Goal: Task Accomplishment & Management: Complete application form

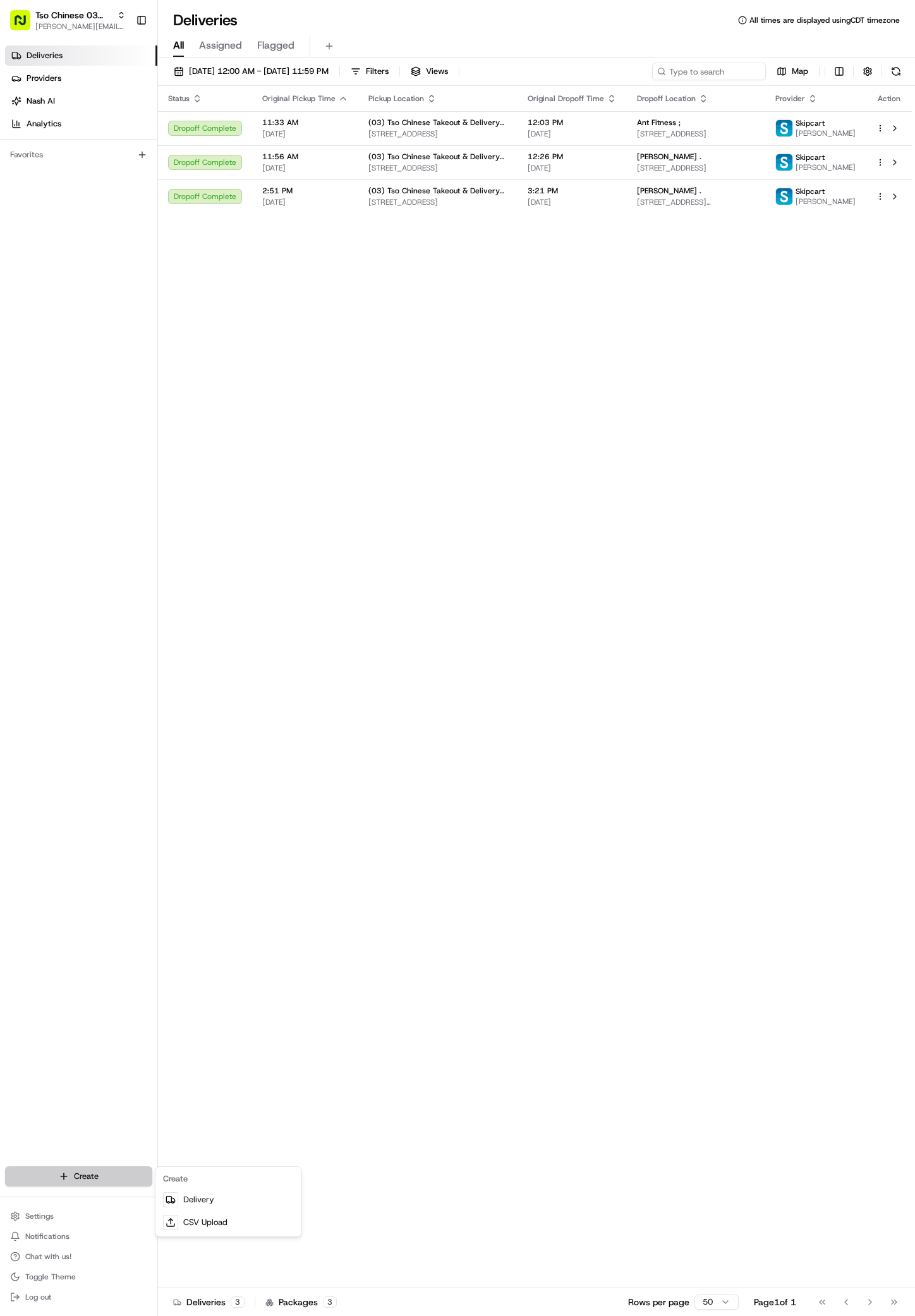
click at [101, 1170] on html "Tso Chinese 03 TsoCo [PERSON_NAME][EMAIL_ADDRESS][DOMAIN_NAME] Toggle Sidebar D…" at bounding box center [457, 658] width 915 height 1316
click at [190, 1206] on link "Delivery" at bounding box center [229, 1199] width 141 height 23
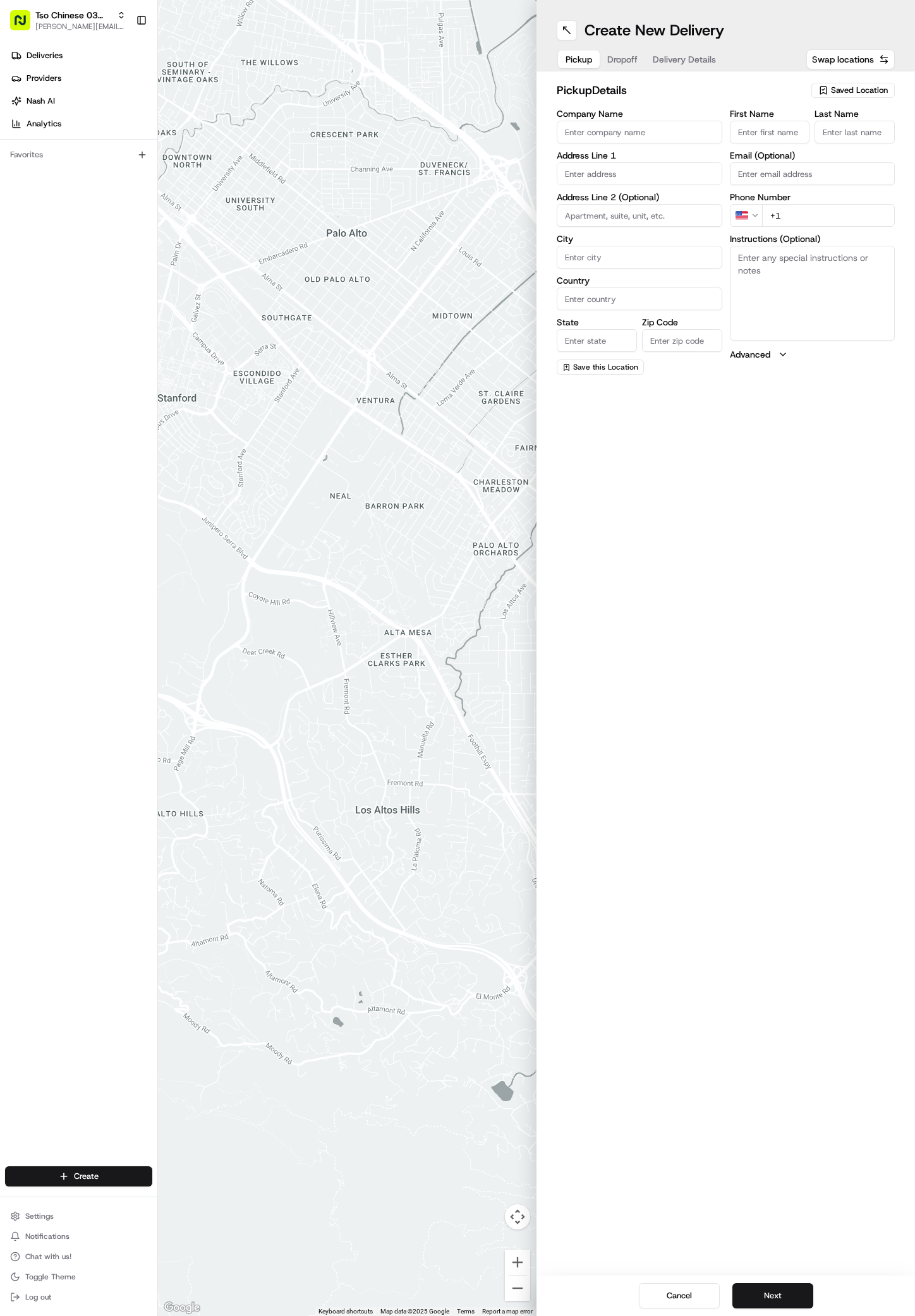
click at [871, 92] on span "Saved Location" at bounding box center [859, 90] width 57 height 11
click at [814, 145] on span "(03) Tso Chinese Takeout & Delivery TsoCo (03)" at bounding box center [832, 143] width 156 height 23
type input "(03) Tso Chinese Takeout & Delivery TsoCo"
type input "Ste F"
type input "Austin"
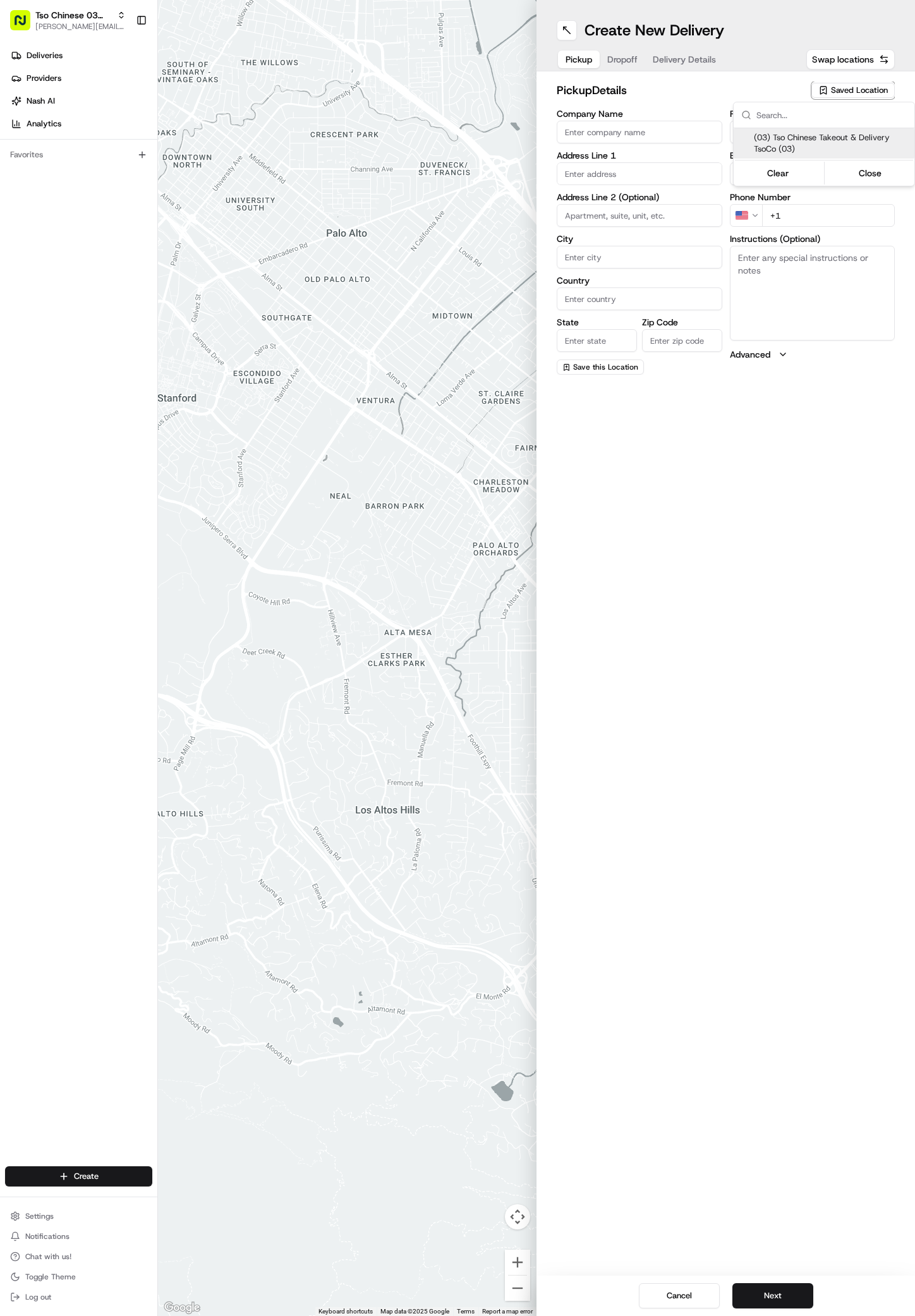
type input "US"
type input "[GEOGRAPHIC_DATA]"
type input "78704"
type input "Tso Chinese"
type input "TsoCo Manager"
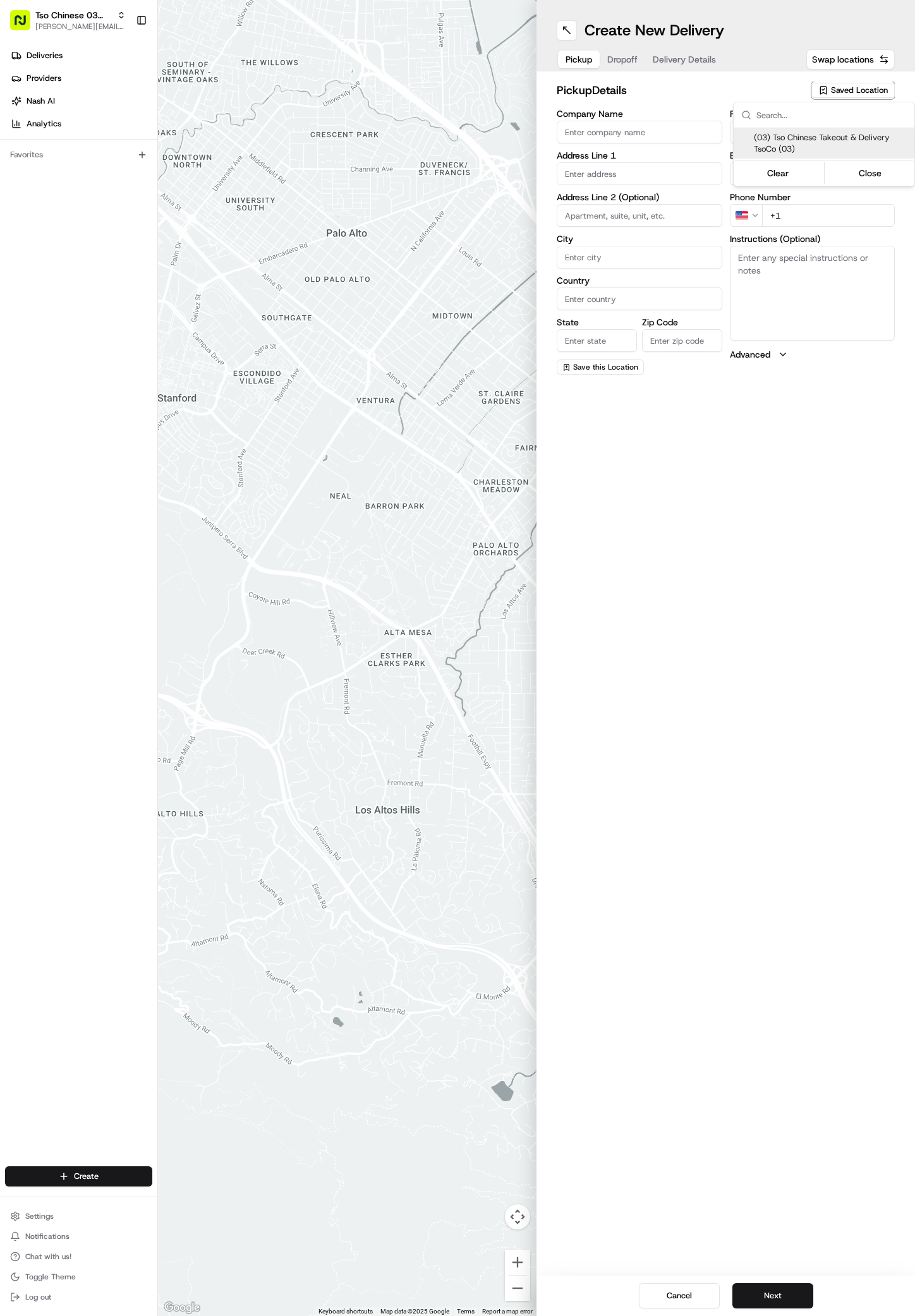
type input "[EMAIL_ADDRESS][DOMAIN_NAME]"
type input "[PHONE_NUMBER]"
type textarea "Submit a picture displaying address & food as Proof of Delivery. Envía una foto…"
type input "[STREET_ADDRESS]"
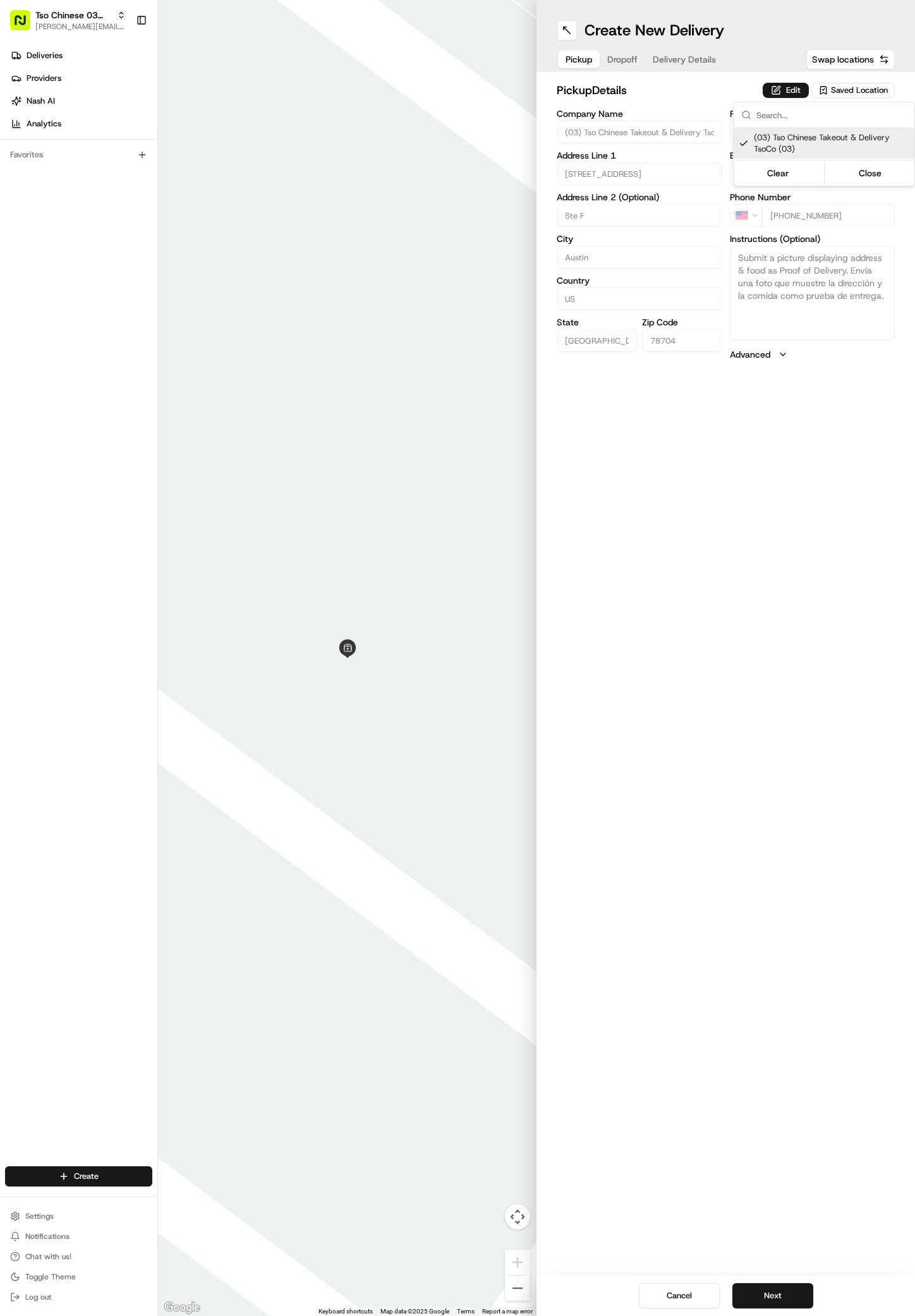
click at [741, 937] on html "Tso Chinese 03 TsoCo [PERSON_NAME][EMAIL_ADDRESS][DOMAIN_NAME] Toggle Sidebar D…" at bounding box center [457, 658] width 915 height 1316
click at [774, 1291] on button "Next" at bounding box center [773, 1296] width 81 height 25
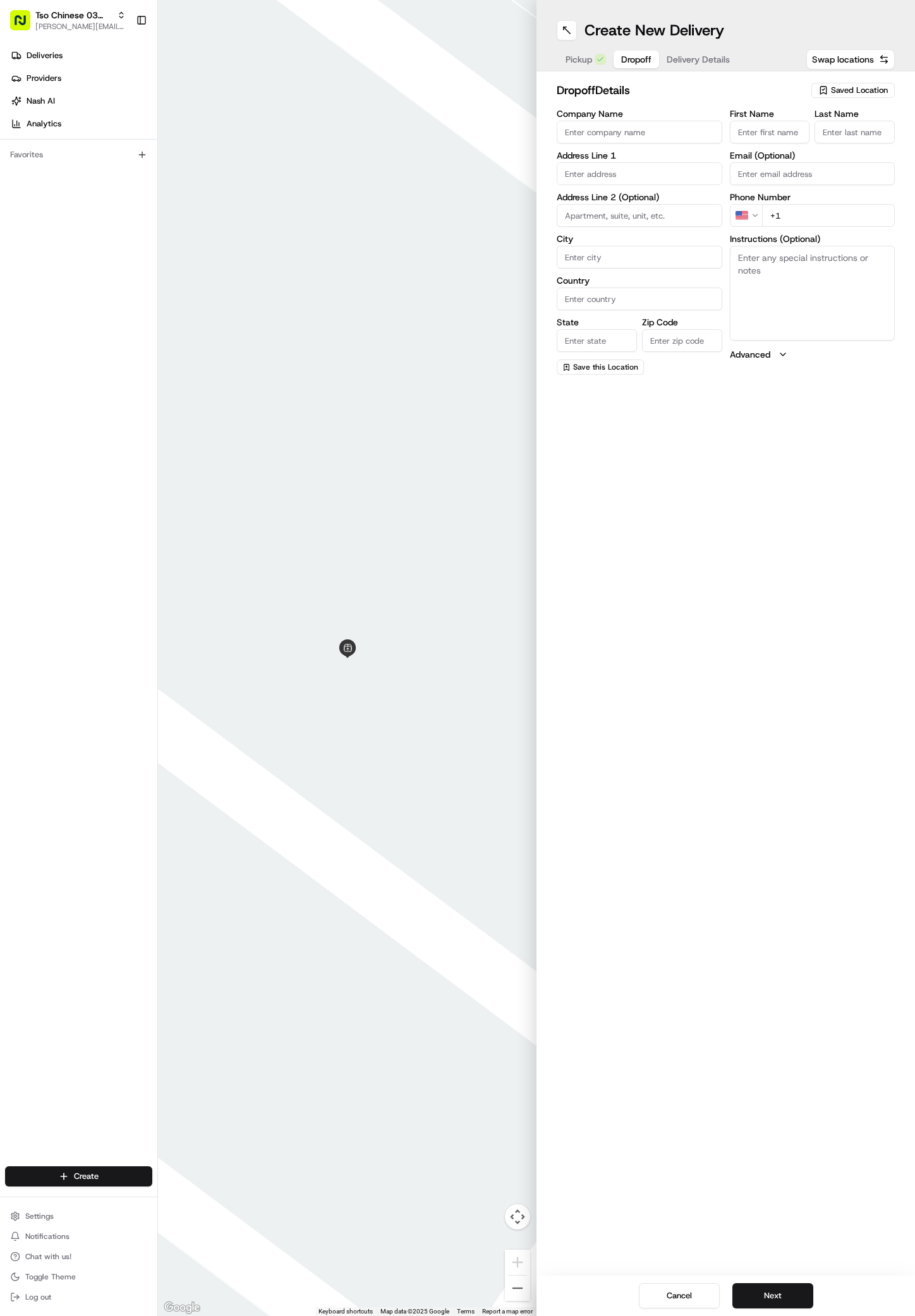
click at [747, 125] on input "First Name" at bounding box center [770, 132] width 80 height 23
paste input "[PERSON_NAME]"
type input "[PERSON_NAME]"
type input "."
paste input "[PHONE_NUMBER]"
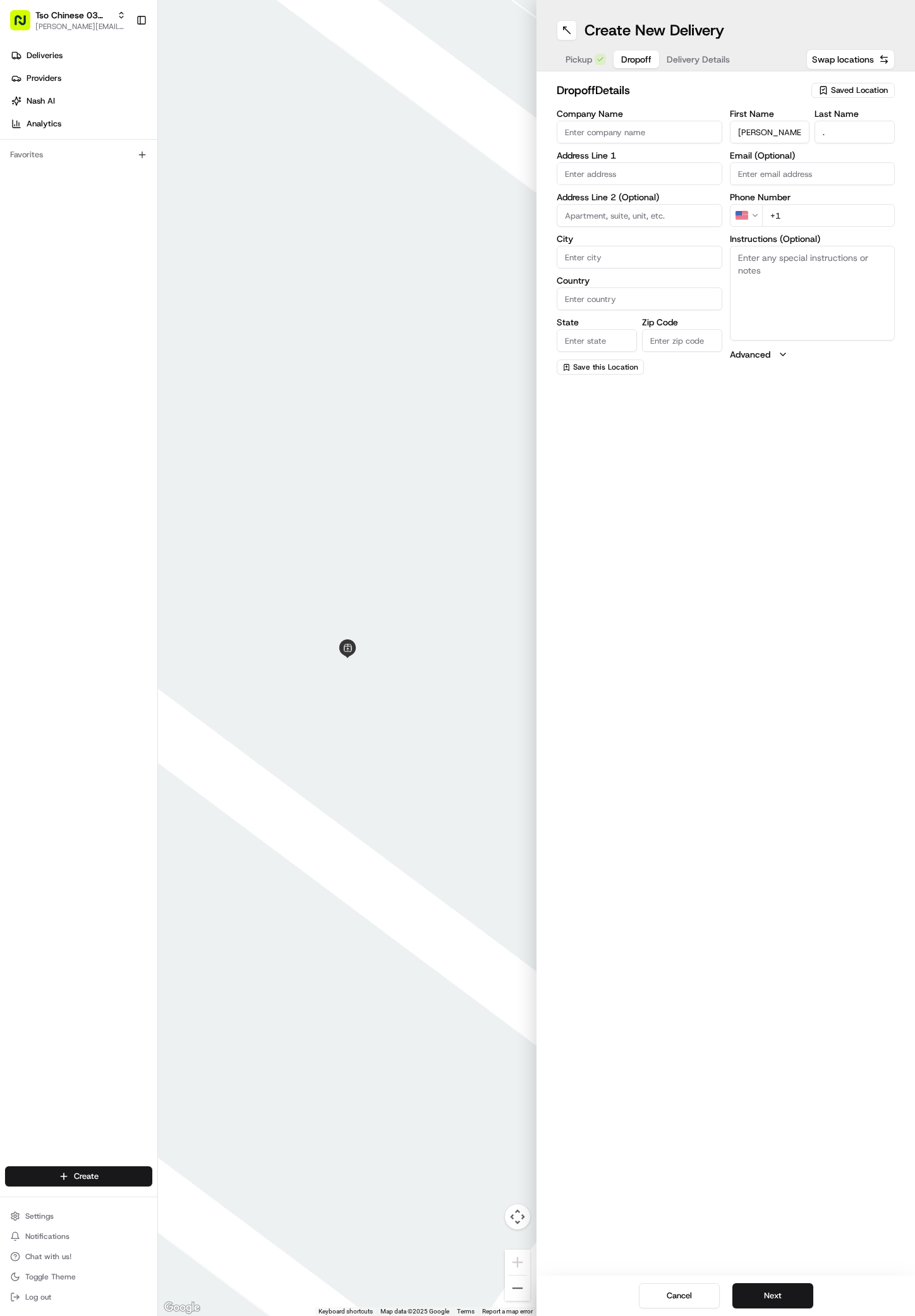
type input "[PHONE_NUMBER]"
paste input "[STREET_ADDRESS]"
click at [623, 196] on div "[STREET_ADDRESS]" at bounding box center [639, 200] width 160 height 19
type input "[STREET_ADDRESS]"
type input "Austin"
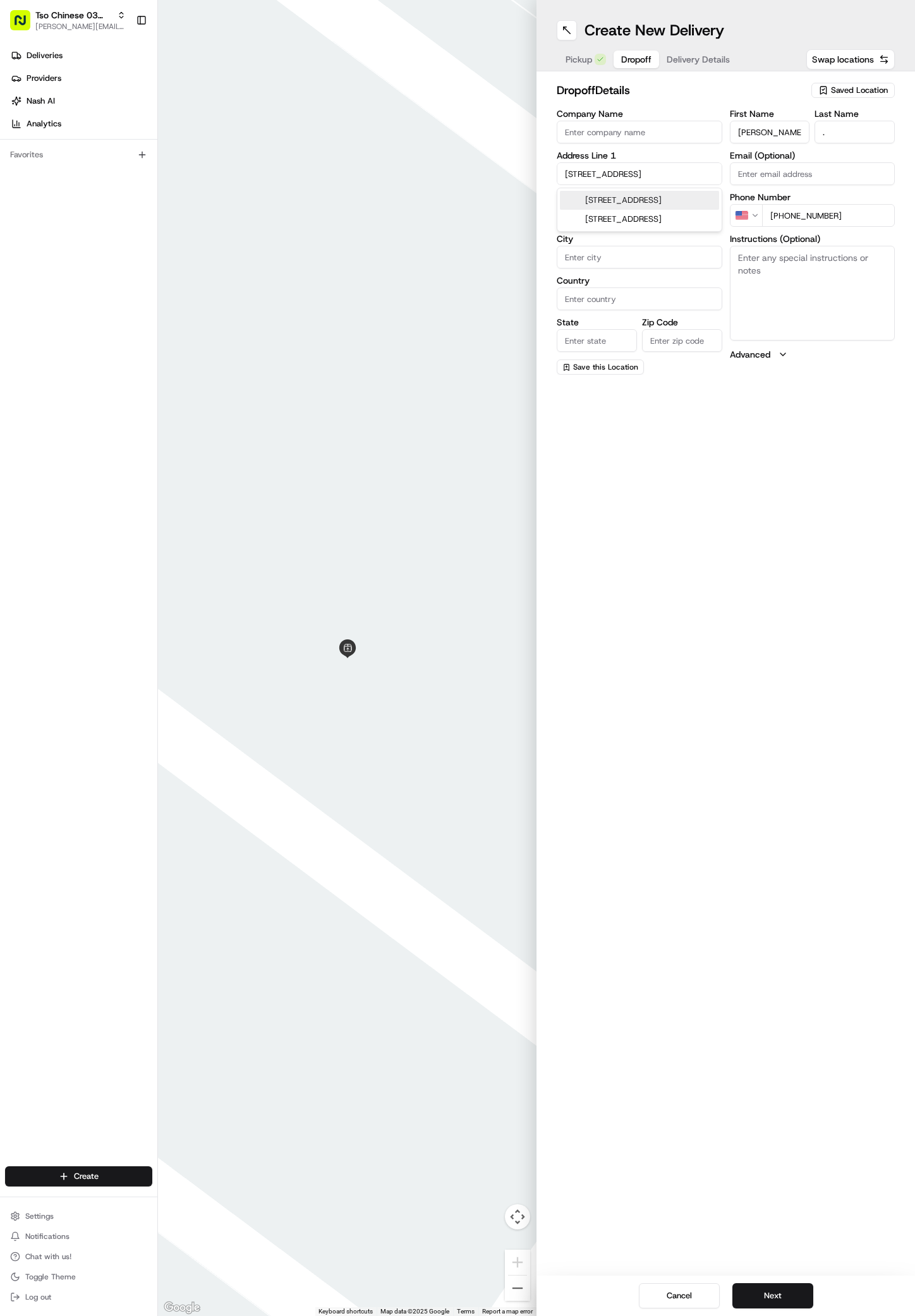
type input "[GEOGRAPHIC_DATA]"
type input "78741"
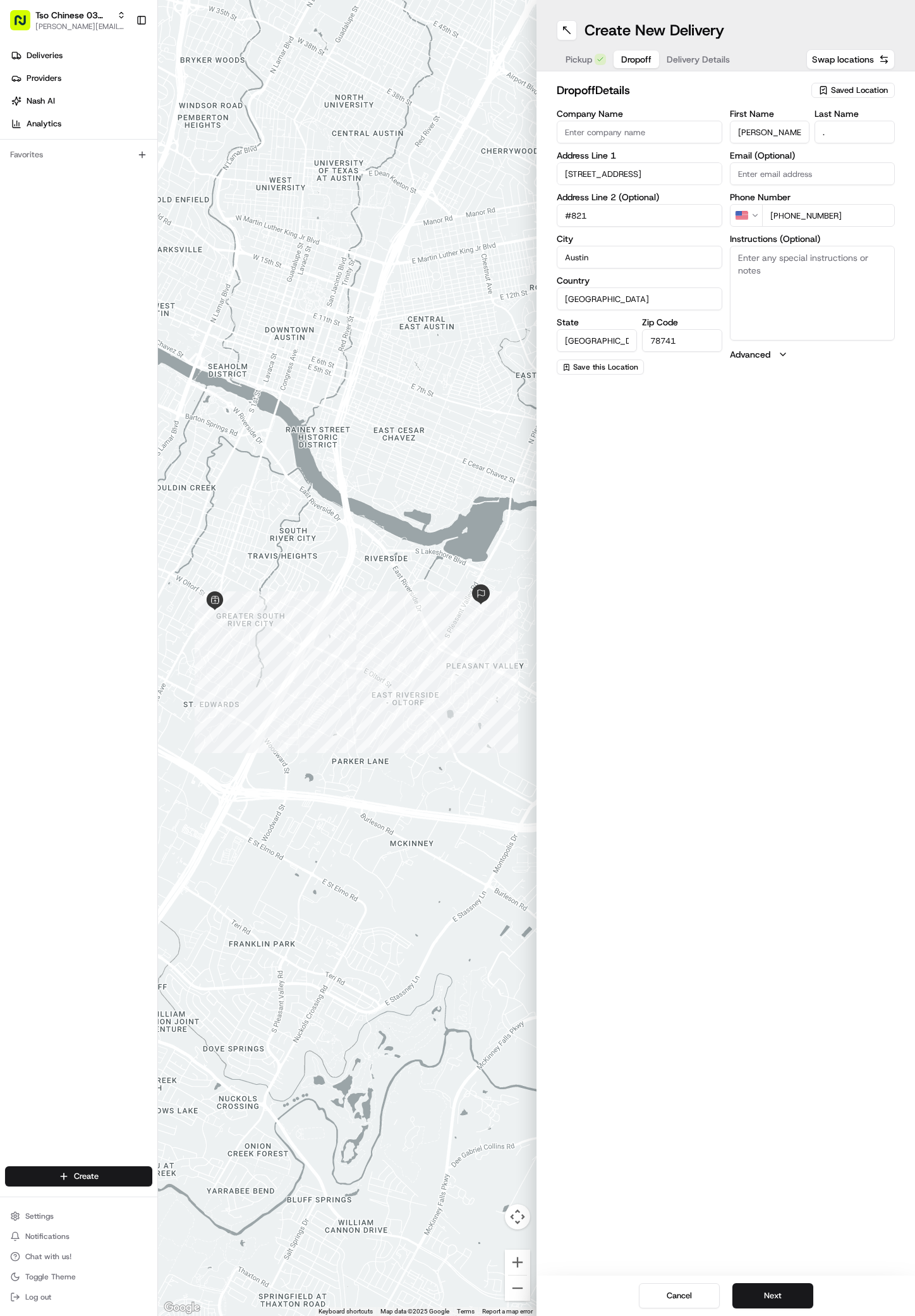
type input "#821"
click at [849, 308] on textarea "Instructions (Optional)" at bounding box center [812, 293] width 166 height 94
paste textarea "From [GEOGRAPHIC_DATA] Entrance turn left and go all the way to the end Gates f…"
click at [849, 308] on textarea "From [GEOGRAPHIC_DATA] Entrance turn left and go all the way to the end Gates f…" at bounding box center [812, 293] width 166 height 94
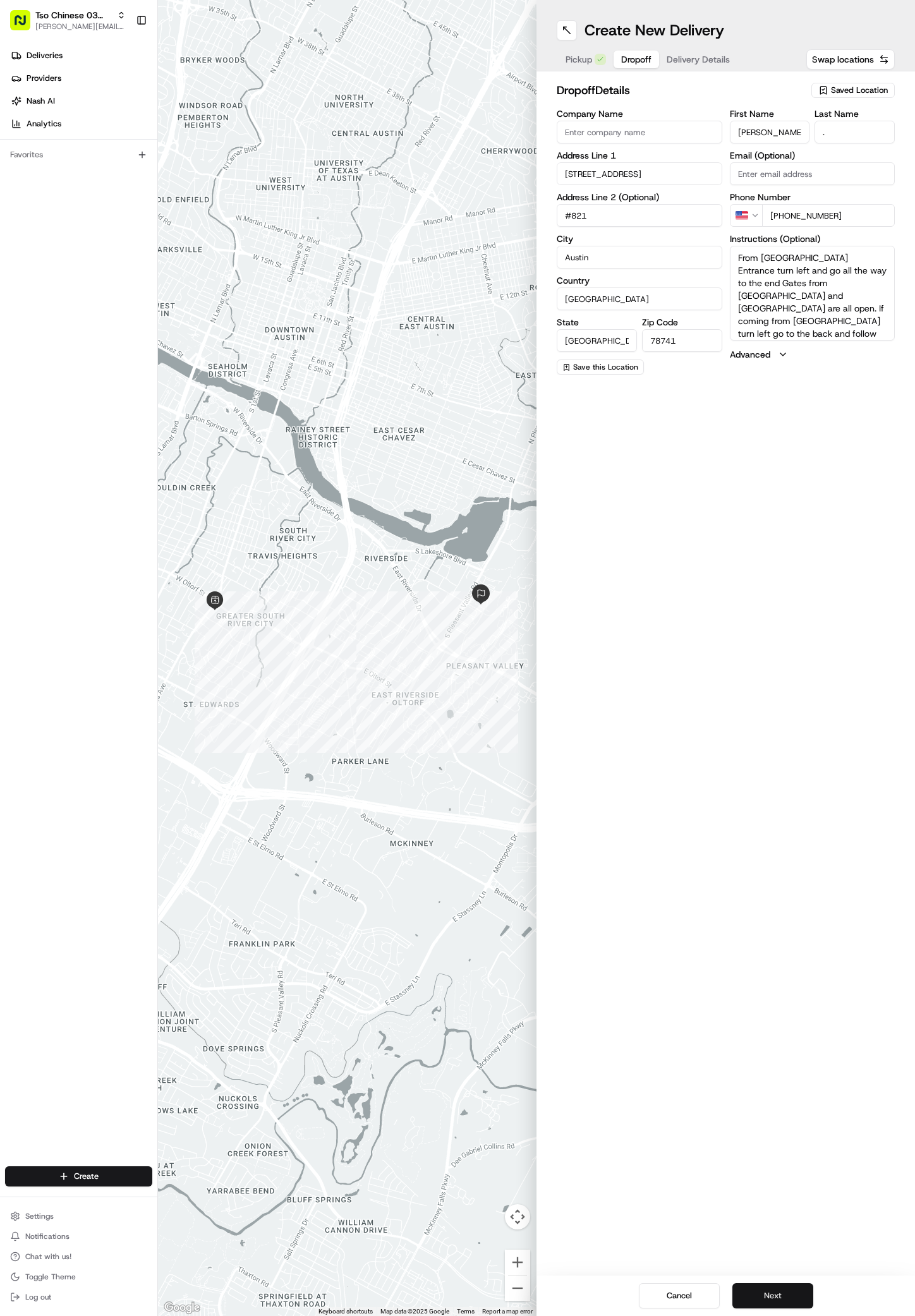
type textarea "From [GEOGRAPHIC_DATA] Entrance turn left and go all the way to the end Gates f…"
click at [779, 1288] on button "Next" at bounding box center [773, 1296] width 81 height 25
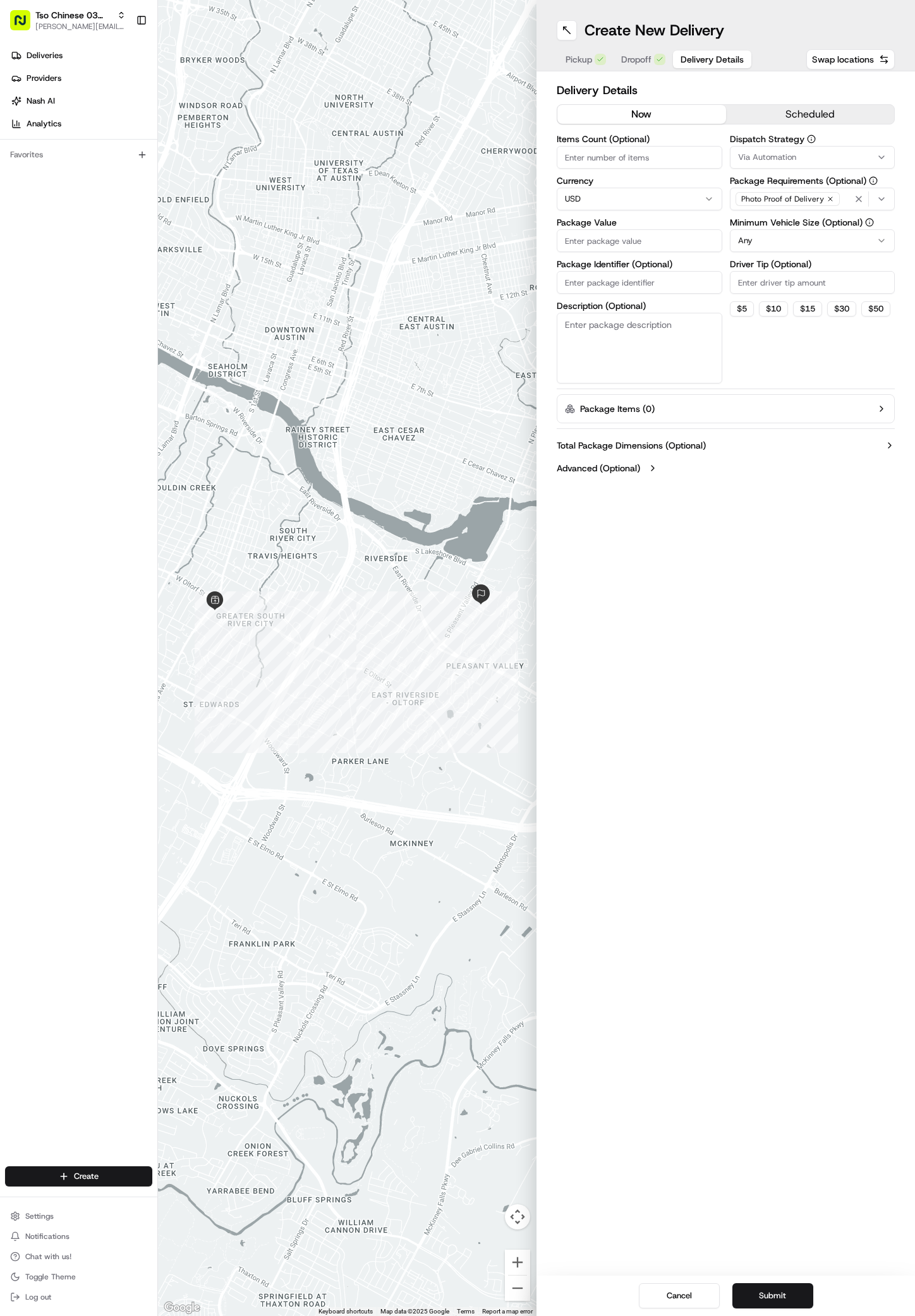
click at [853, 143] on label "Dispatch Strategy" at bounding box center [812, 139] width 166 height 9
click at [853, 149] on button "Via Automation" at bounding box center [812, 157] width 166 height 23
click at [788, 221] on span "TsoCo Strategy" at bounding box center [829, 226] width 156 height 11
click at [774, 344] on html "Tso Chinese 03 TsoCo [PERSON_NAME][EMAIL_ADDRESS][DOMAIN_NAME] Toggle Sidebar D…" at bounding box center [457, 658] width 915 height 1316
click at [829, 201] on icon "button" at bounding box center [831, 199] width 4 height 4
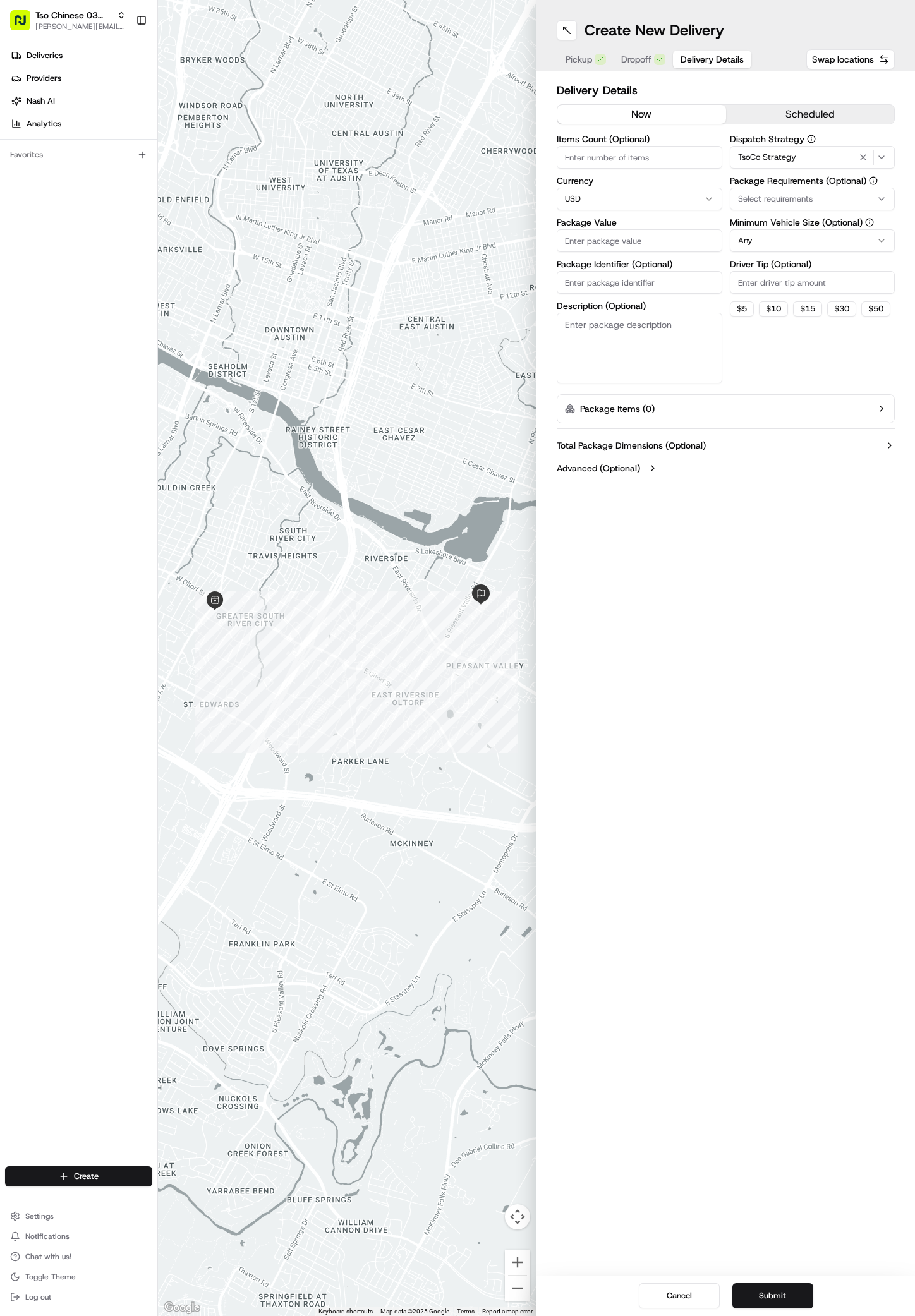
click at [826, 201] on div "Select requirements" at bounding box center [813, 198] width 160 height 11
type input "M"
click at [776, 244] on span "Meet on Delivery" at bounding box center [829, 249] width 156 height 11
click at [834, 365] on html "Tso Chinese 03 TsoCo [PERSON_NAME][EMAIL_ADDRESS][DOMAIN_NAME] Toggle Sidebar D…" at bounding box center [457, 658] width 915 height 1316
click at [831, 264] on label "Driver Tip (Optional)" at bounding box center [812, 263] width 166 height 9
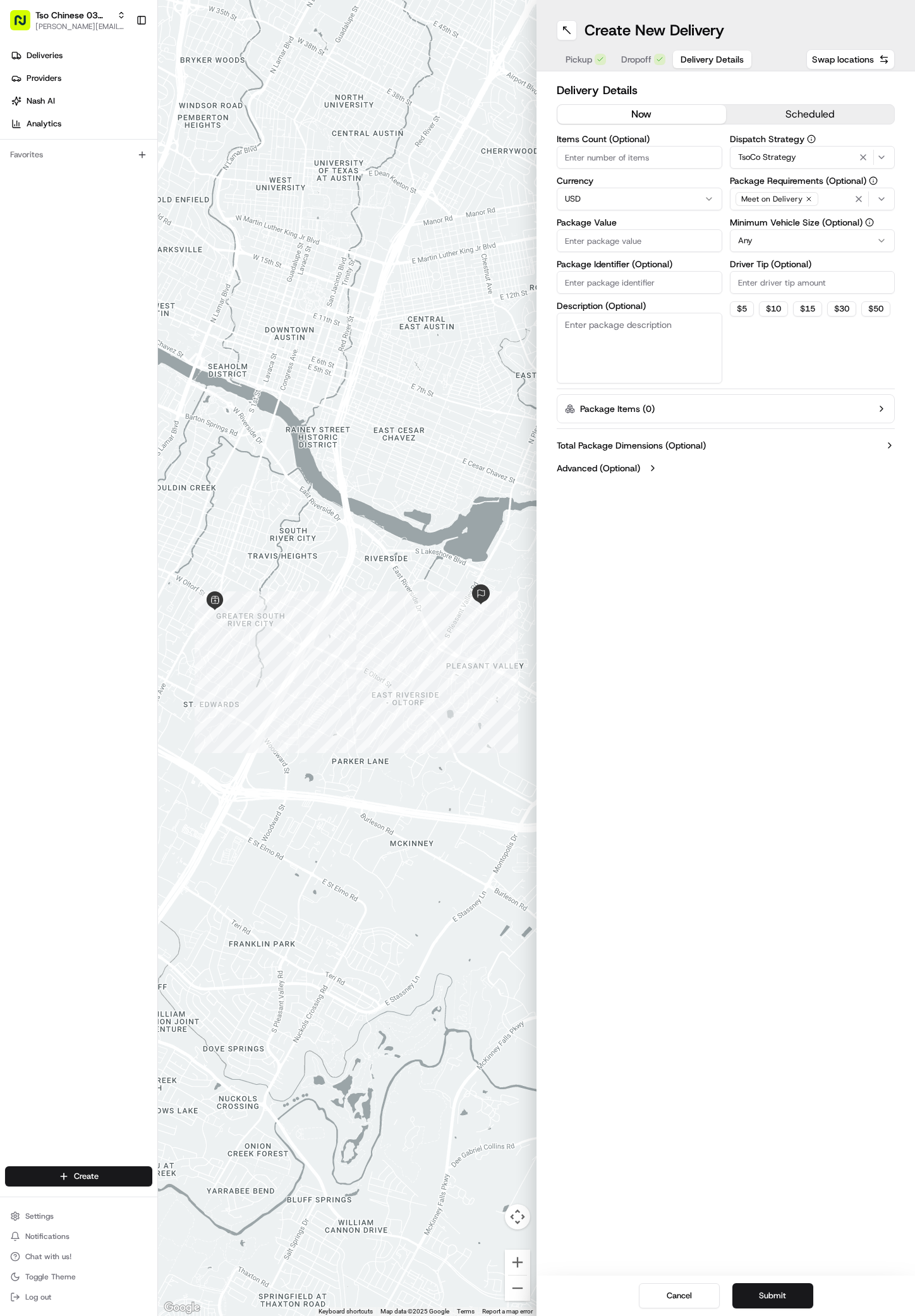
click at [831, 271] on input "Driver Tip (Optional)" at bounding box center [812, 282] width 166 height 23
type input "2"
click at [677, 233] on input "Package Value" at bounding box center [639, 241] width 166 height 23
click at [668, 237] on input "Package Value" at bounding box center [639, 241] width 166 height 23
click at [656, 298] on div "Items Count (Optional) Currency USD Package Value Package Identifier (Optional)…" at bounding box center [639, 259] width 166 height 249
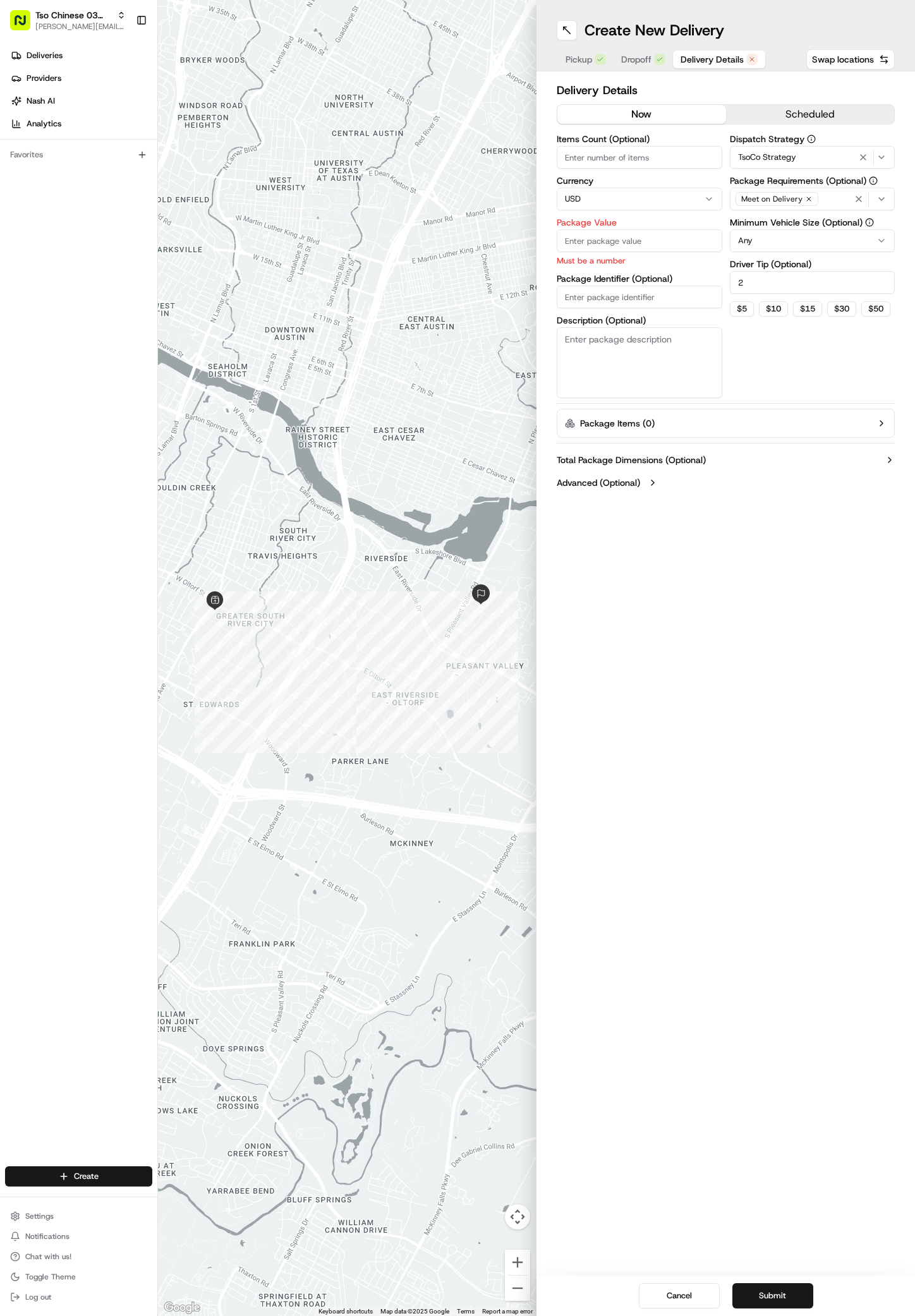
drag, startPoint x: 622, startPoint y: 239, endPoint x: 475, endPoint y: 239, distance: 147.0
click at [475, 239] on div "← Move left → Move right ↑ Move up ↓ Move down + Zoom in - Zoom out Home Jump l…" at bounding box center [536, 658] width 757 height 1316
click at [591, 303] on input "Package Identifier (Optional)" at bounding box center [639, 297] width 166 height 23
paste input "#5YFFFFK"
type input "#5YFFFFK"
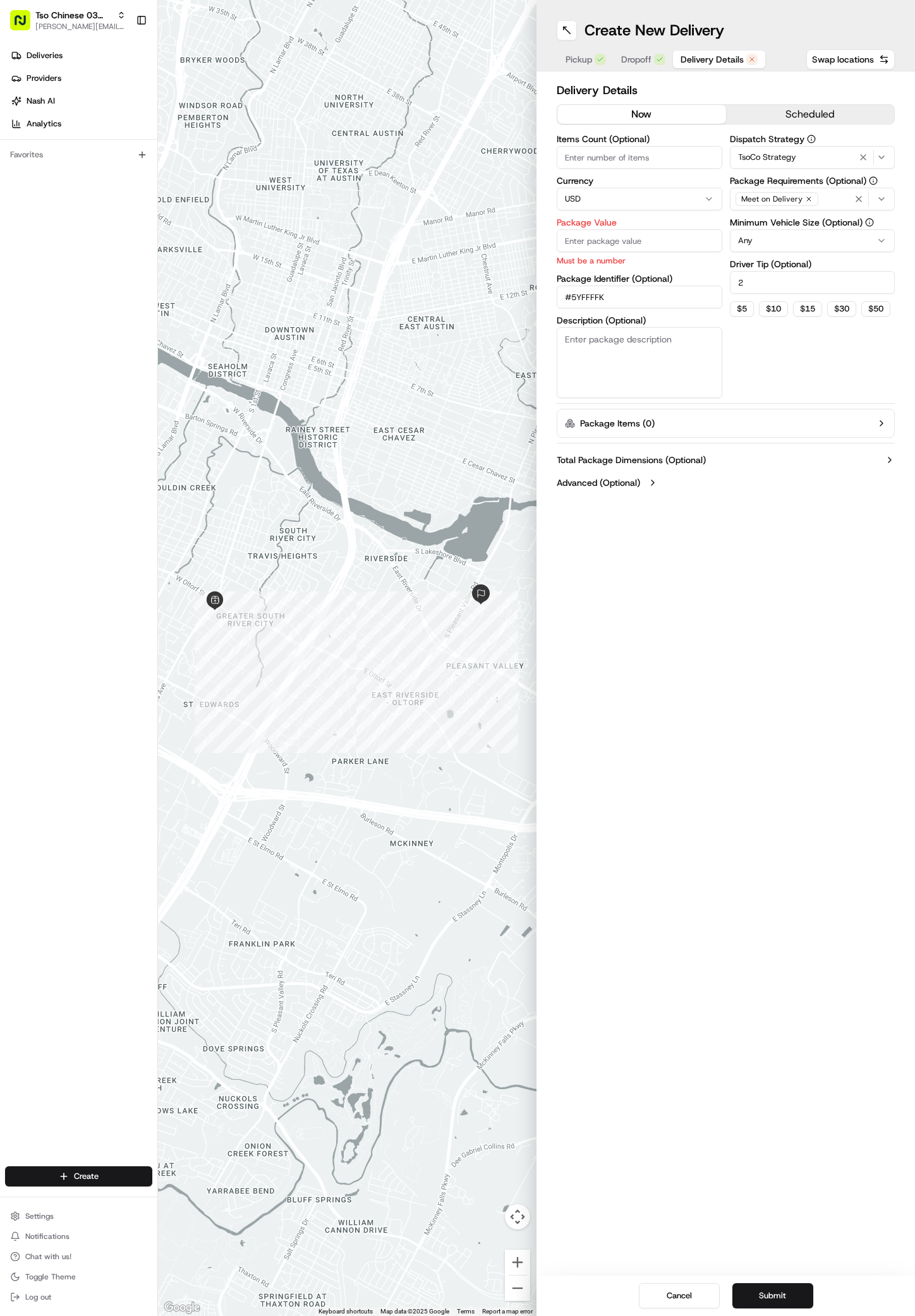
click at [580, 237] on input "Package Value" at bounding box center [639, 241] width 166 height 23
type input "46.44"
click at [786, 1297] on button "Submit" at bounding box center [773, 1296] width 81 height 25
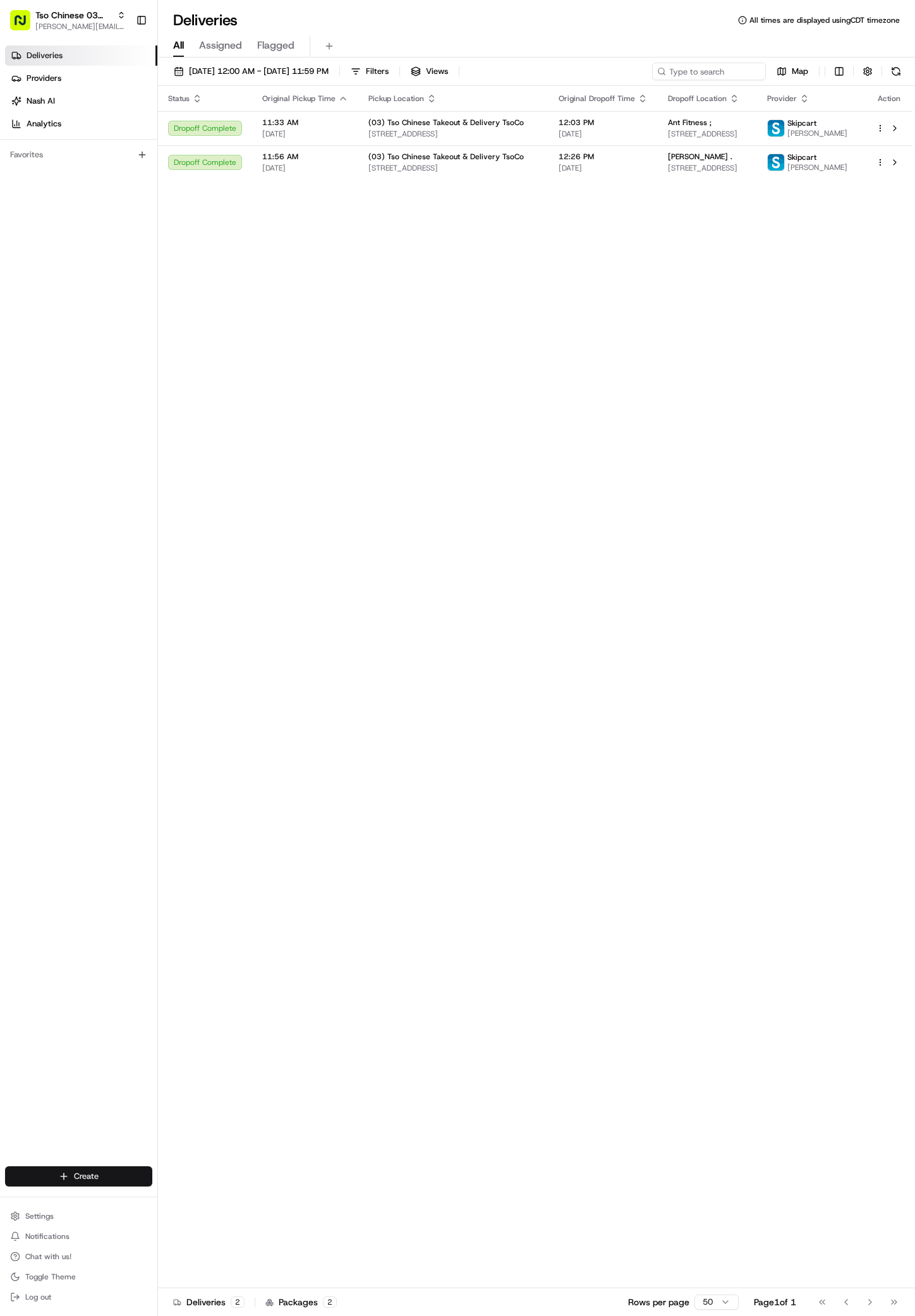
click at [72, 1171] on html "Tso Chinese 03 TsoCo antonia@tsochinese.com Toggle Sidebar Deliveries Providers…" at bounding box center [457, 658] width 915 height 1316
click at [188, 1199] on link "Delivery" at bounding box center [229, 1199] width 141 height 23
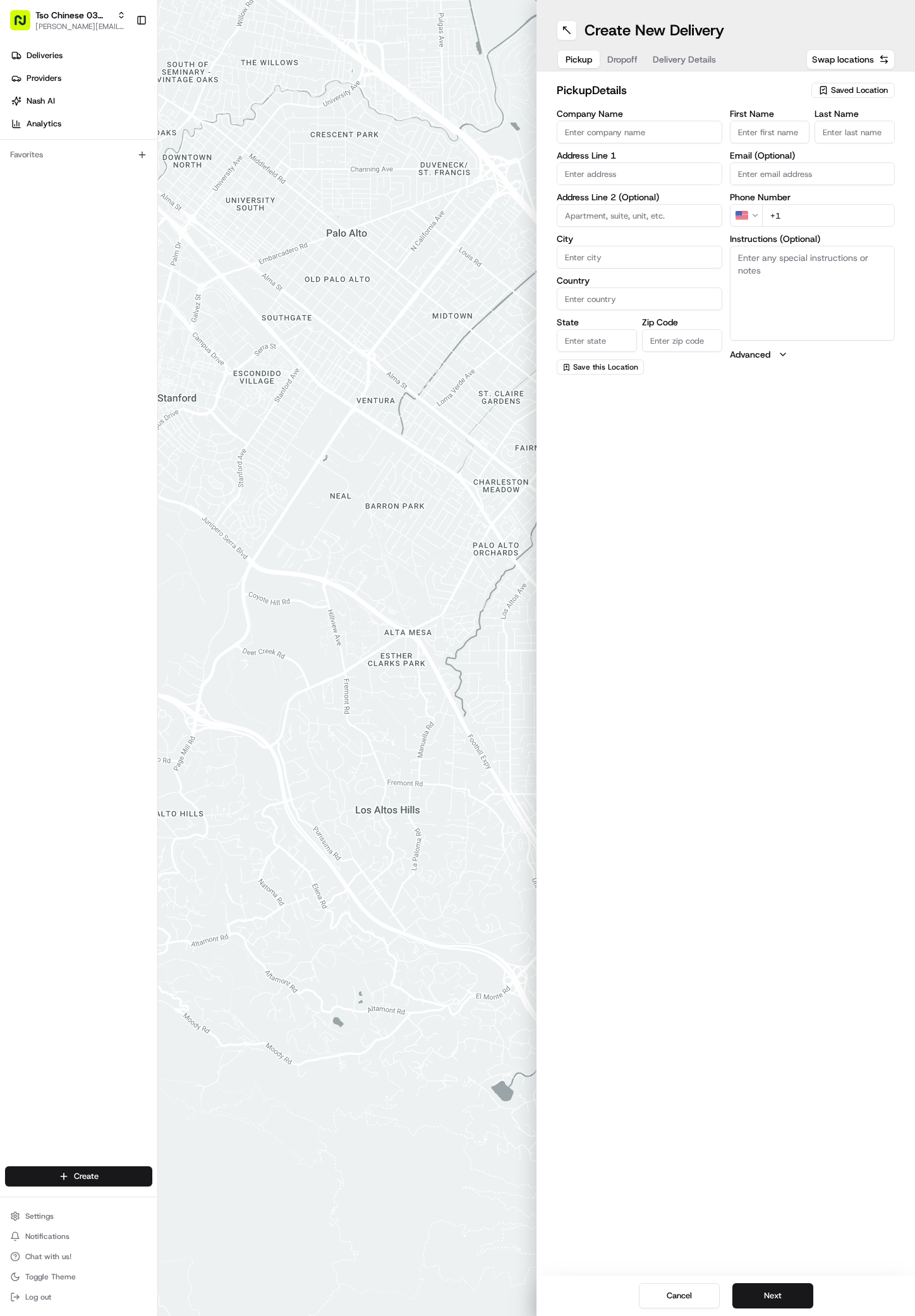
click at [843, 86] on span "Saved Location" at bounding box center [859, 90] width 57 height 11
click at [853, 133] on span "(03) Tso Chinese Takeout & Delivery TsoCo (03)" at bounding box center [832, 143] width 156 height 23
type input "(03) Tso Chinese Takeout & Delivery TsoCo"
type input "Ste F"
type input "Austin"
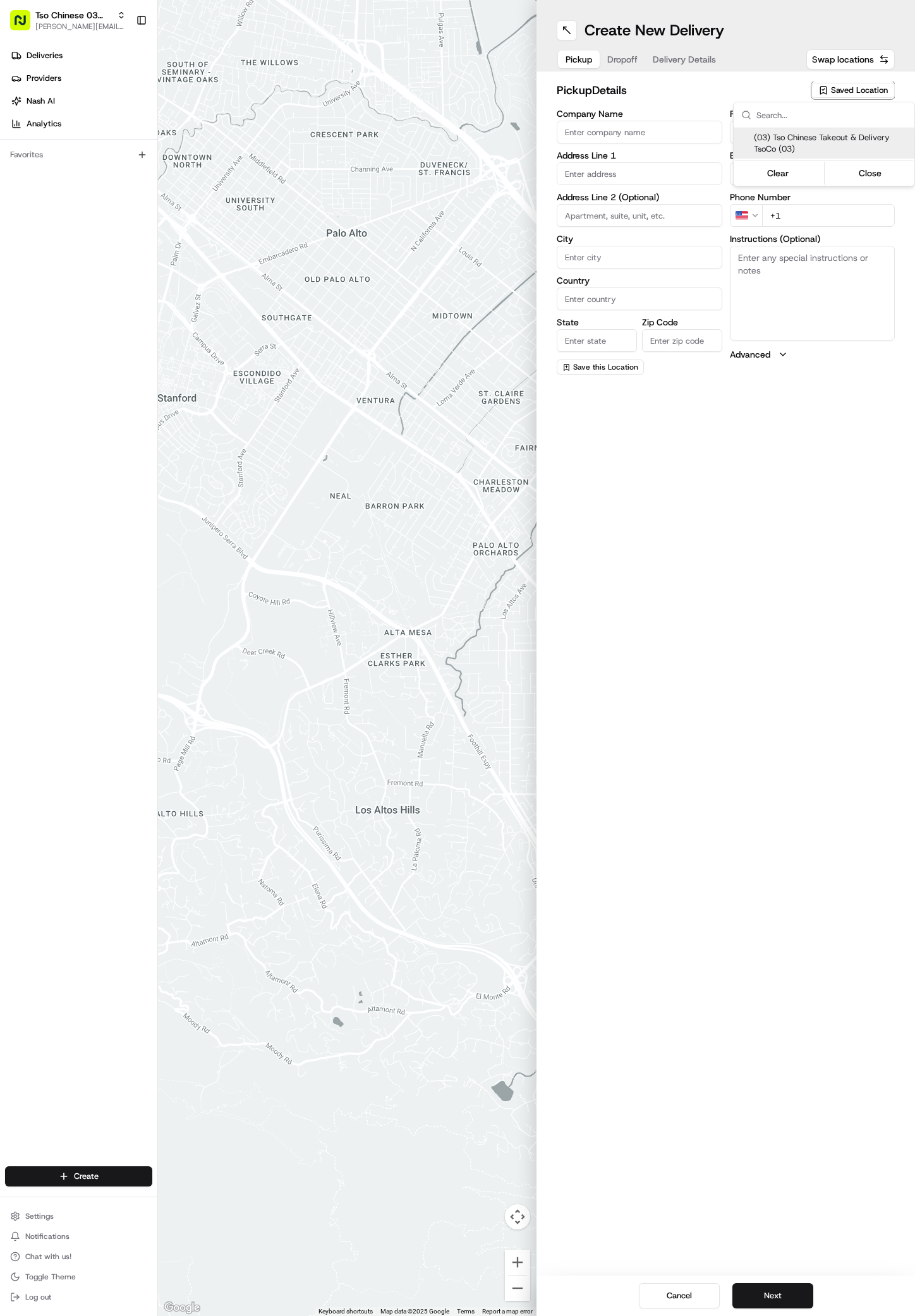
type input "US"
type input "[GEOGRAPHIC_DATA]"
type input "78704"
type input "Tso Chinese"
type input "TsoCo Manager"
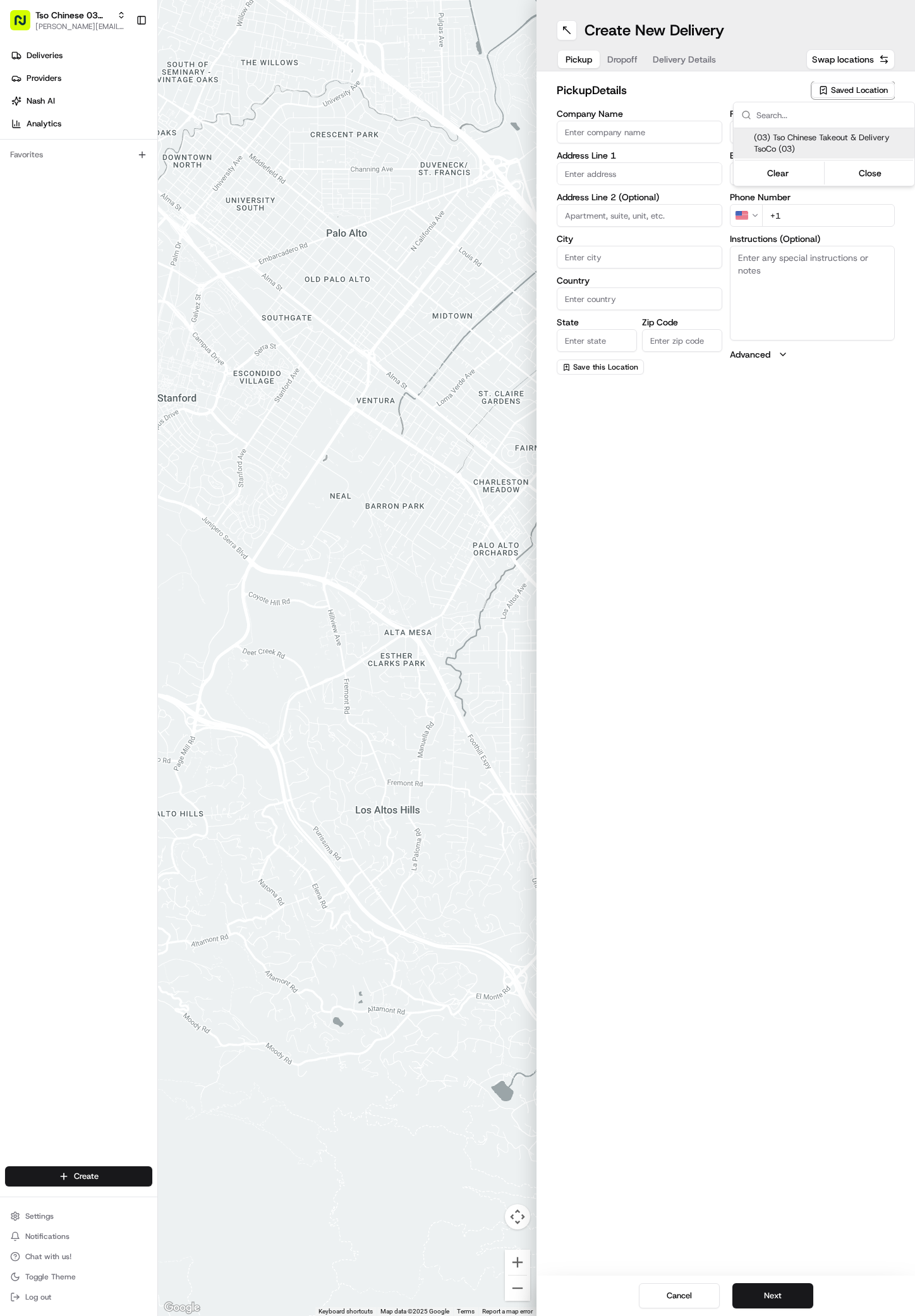
type input "[EMAIL_ADDRESS][DOMAIN_NAME]"
type input "[PHONE_NUMBER]"
type textarea "Submit a picture displaying address & food as Proof of Delivery. Envía una foto…"
type input "[STREET_ADDRESS]"
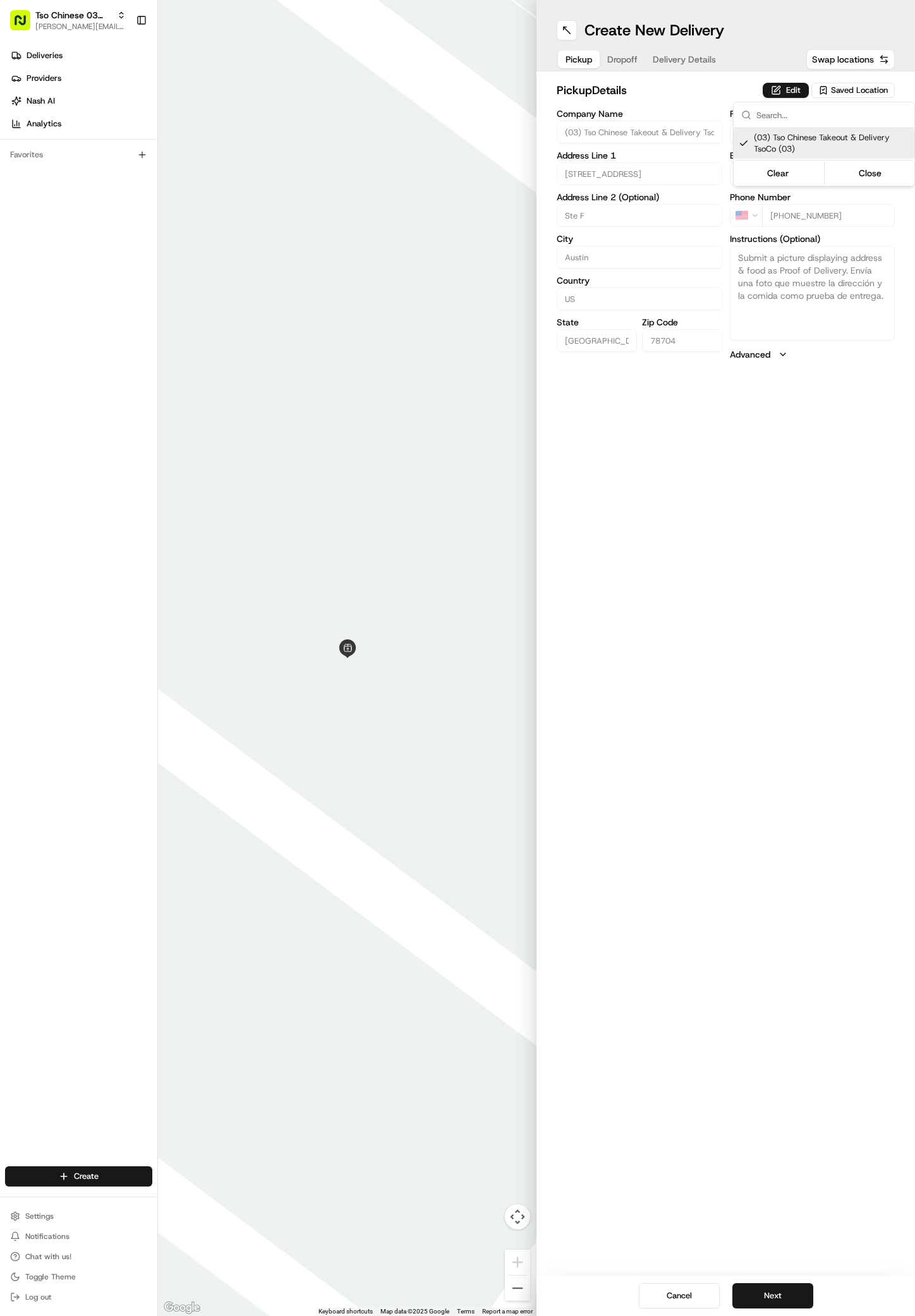
click at [766, 1266] on html "Tso Chinese 03 TsoCo [PERSON_NAME][EMAIL_ADDRESS][DOMAIN_NAME] Toggle Sidebar D…" at bounding box center [457, 658] width 915 height 1316
click at [768, 1295] on button "Next" at bounding box center [773, 1296] width 81 height 25
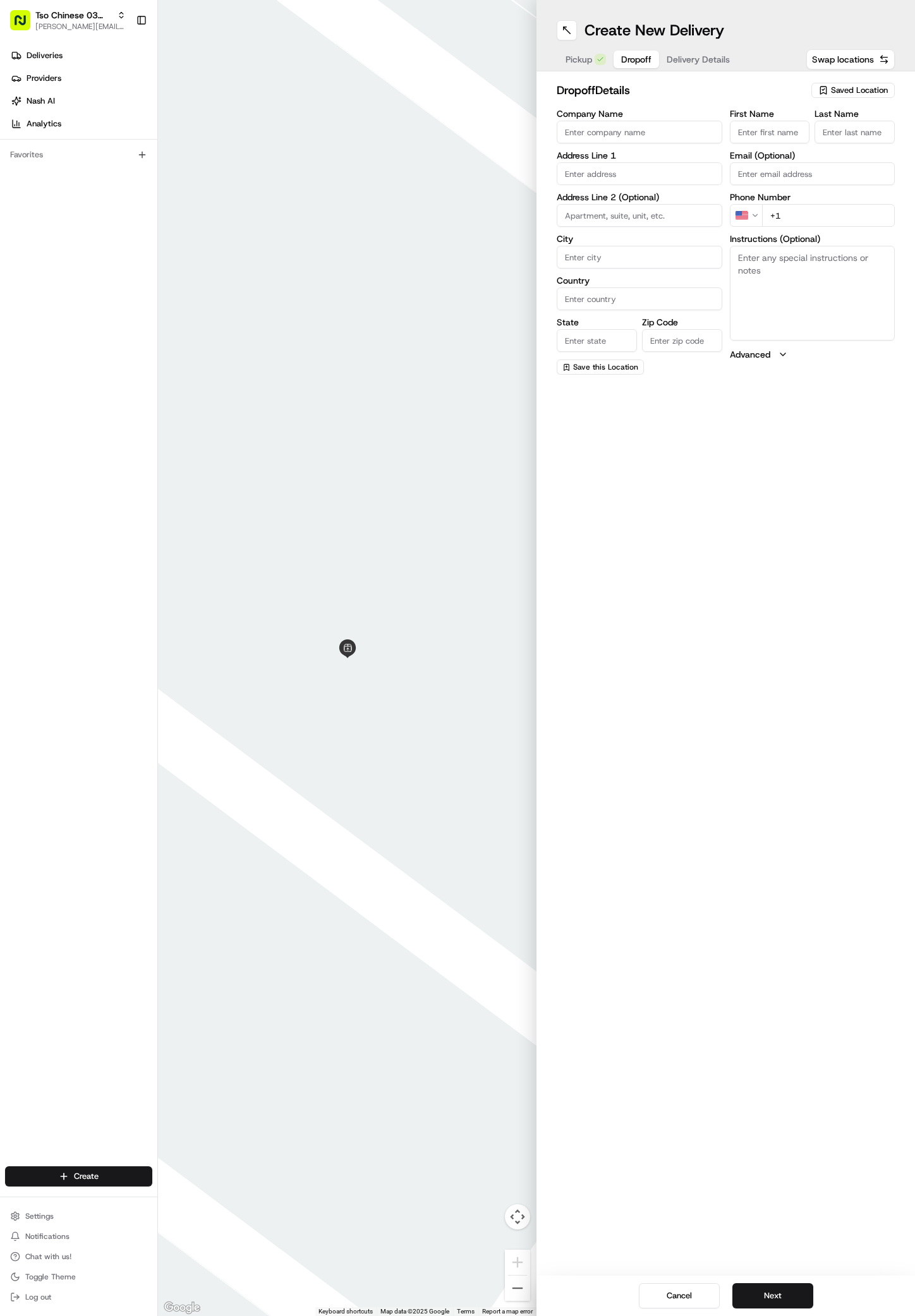
click at [611, 195] on label "Address Line 2 (Optional)" at bounding box center [639, 197] width 166 height 9
click at [646, 197] on div "907 Redd Street, Austin, TX" at bounding box center [639, 206] width 160 height 30
type input "[STREET_ADDRESS][PERSON_NAME]"
type input "Austin"
type input "[GEOGRAPHIC_DATA]"
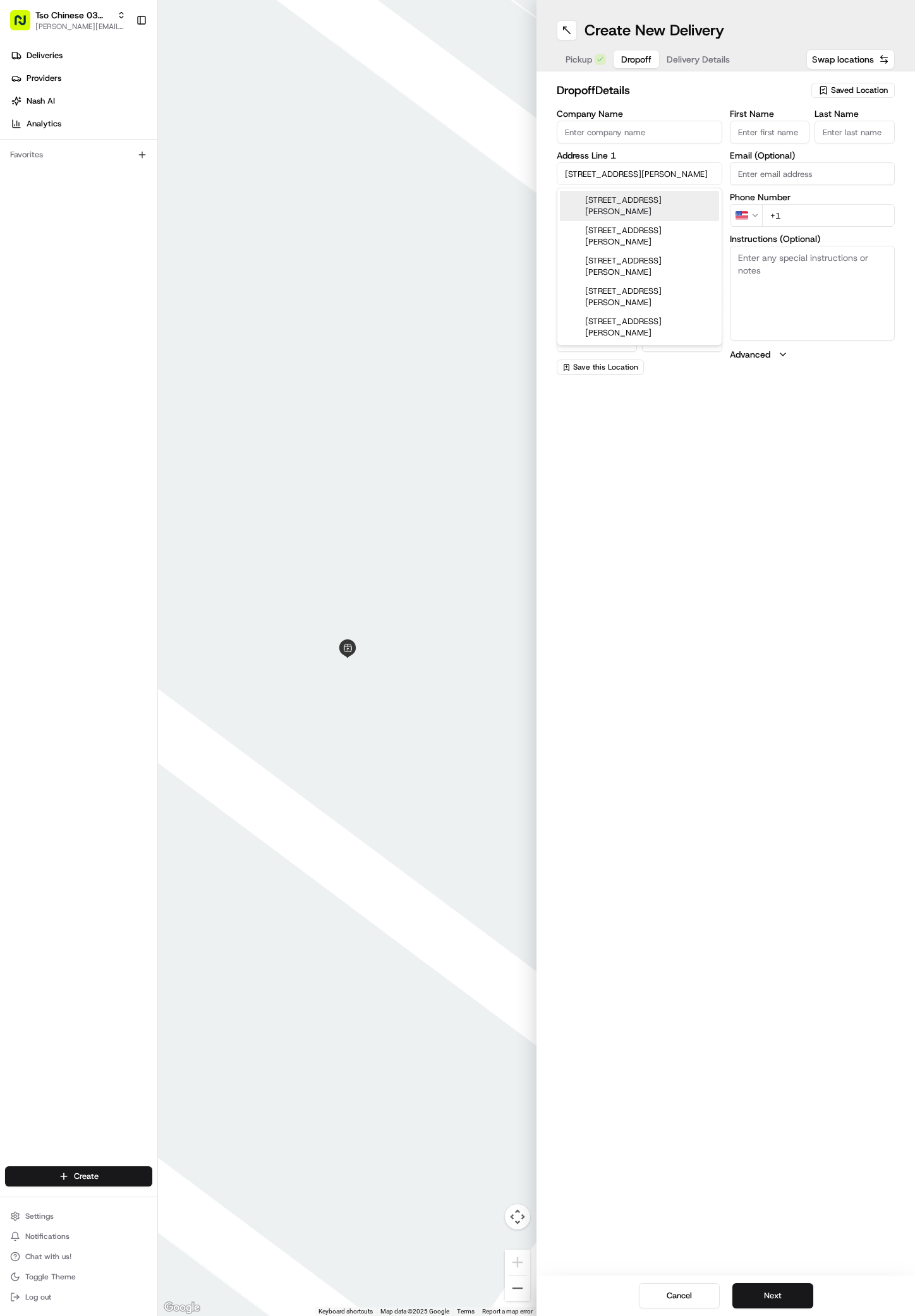
type input "[GEOGRAPHIC_DATA]"
type input "78745"
type input "907 Redd Street"
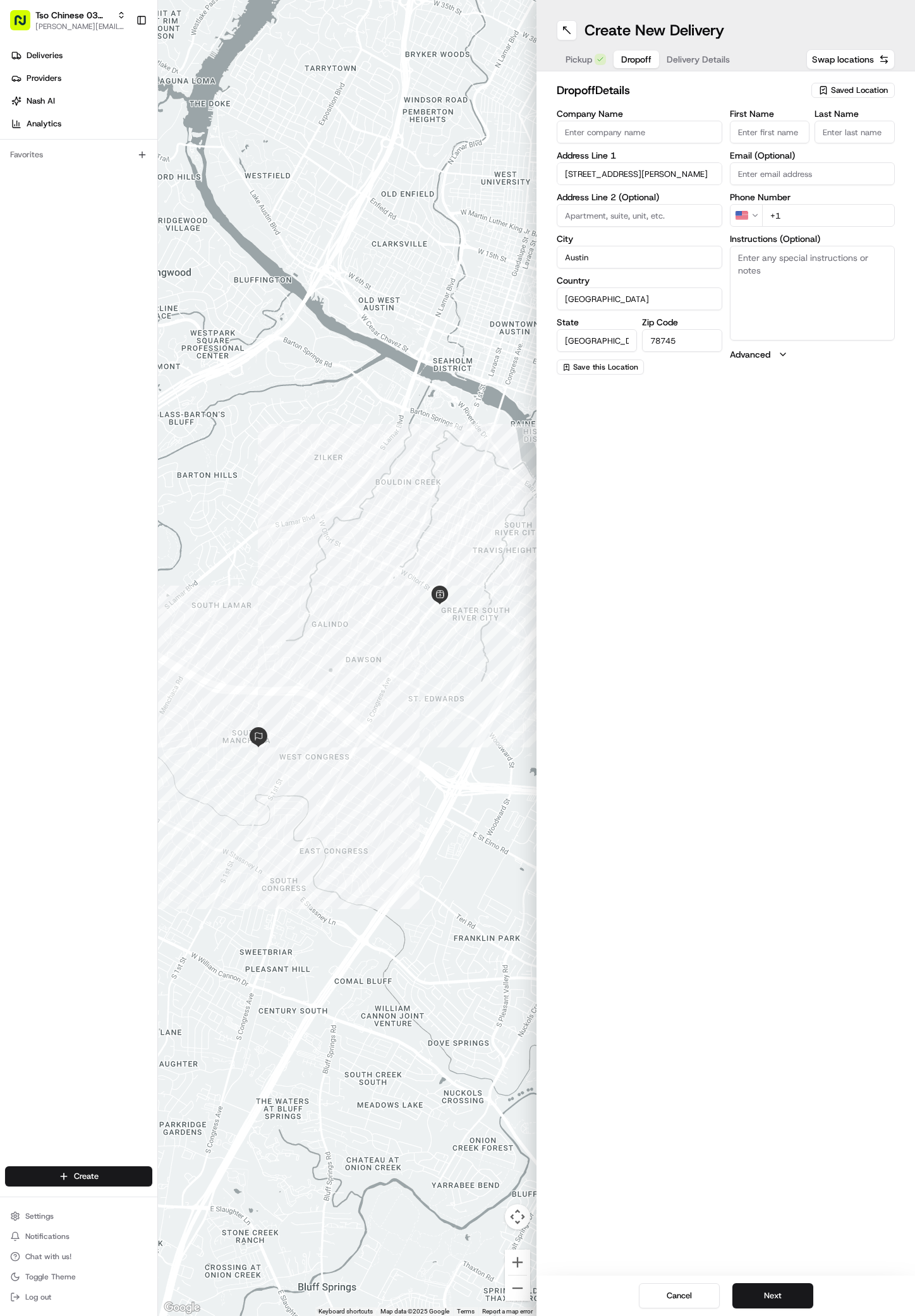
click at [779, 132] on input "First Name" at bounding box center [770, 132] width 80 height 23
paste input "Amanda Schiff"
type input "Amanda Schiff"
type input "."
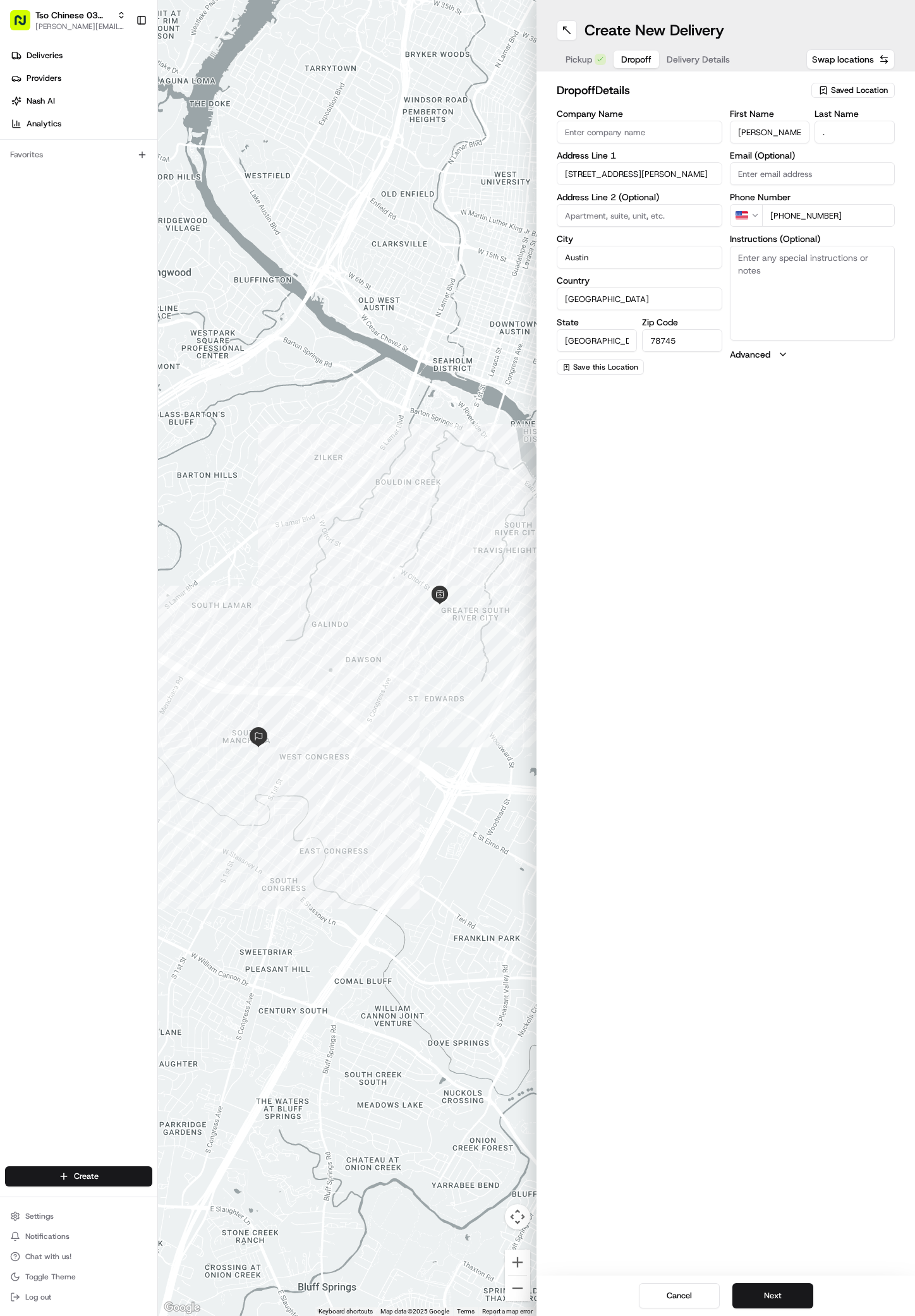
type input "+1 301 785 2508"
click at [745, 334] on textarea "Instructions (Optional)" at bounding box center [812, 293] width 166 height 94
type textarea "unit 1"
click at [757, 1297] on button "Next" at bounding box center [773, 1296] width 81 height 25
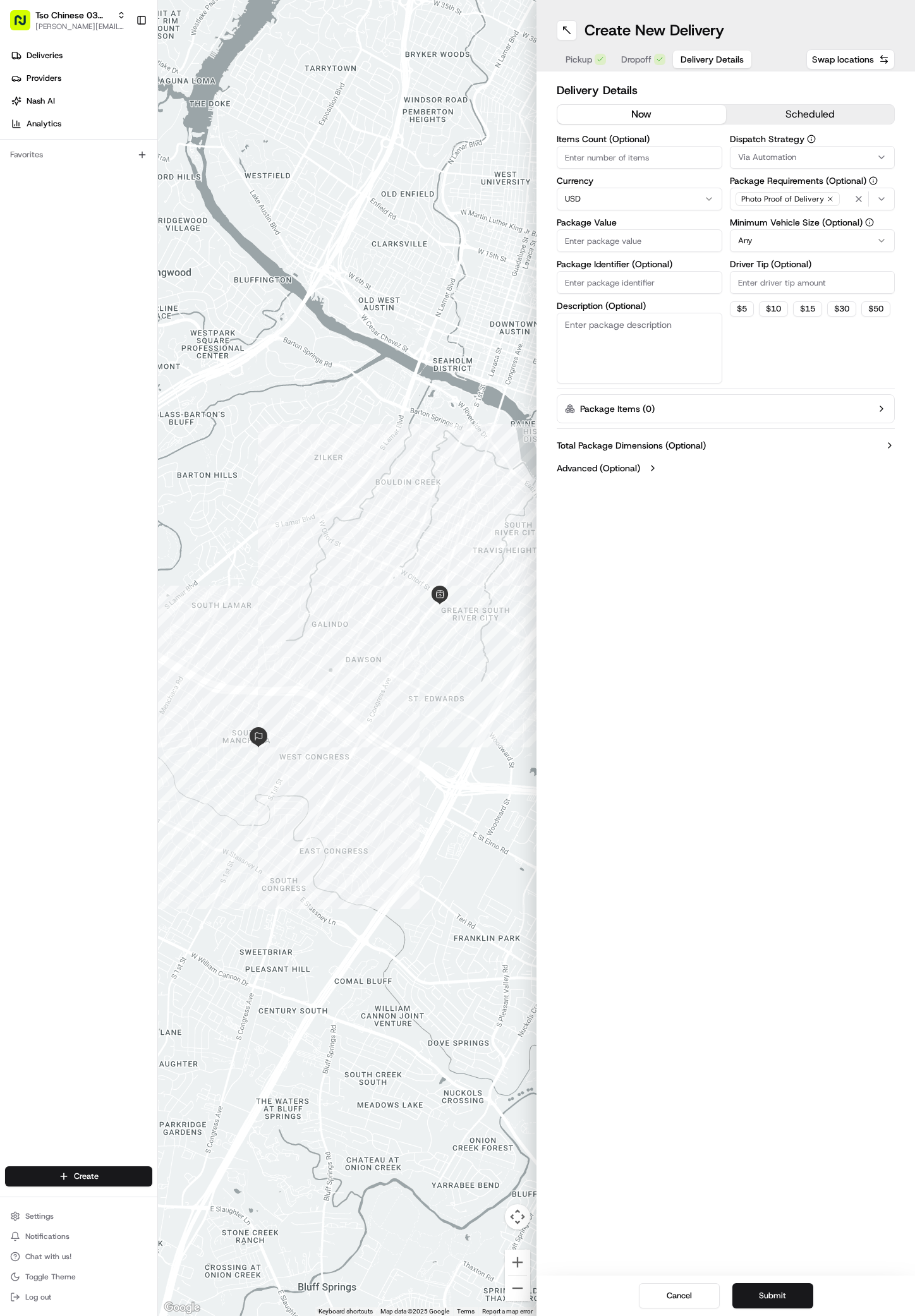
click at [776, 157] on span "Via Automation" at bounding box center [767, 157] width 58 height 11
click at [781, 224] on span "TsoCo Strategy" at bounding box center [829, 226] width 156 height 11
click at [756, 407] on html "Tso Chinese 03 TsoCo [PERSON_NAME][EMAIL_ADDRESS][DOMAIN_NAME] Toggle Sidebar D…" at bounding box center [457, 658] width 915 height 1316
click at [762, 273] on input "Driver Tip (Optional)" at bounding box center [812, 282] width 166 height 23
type input "2"
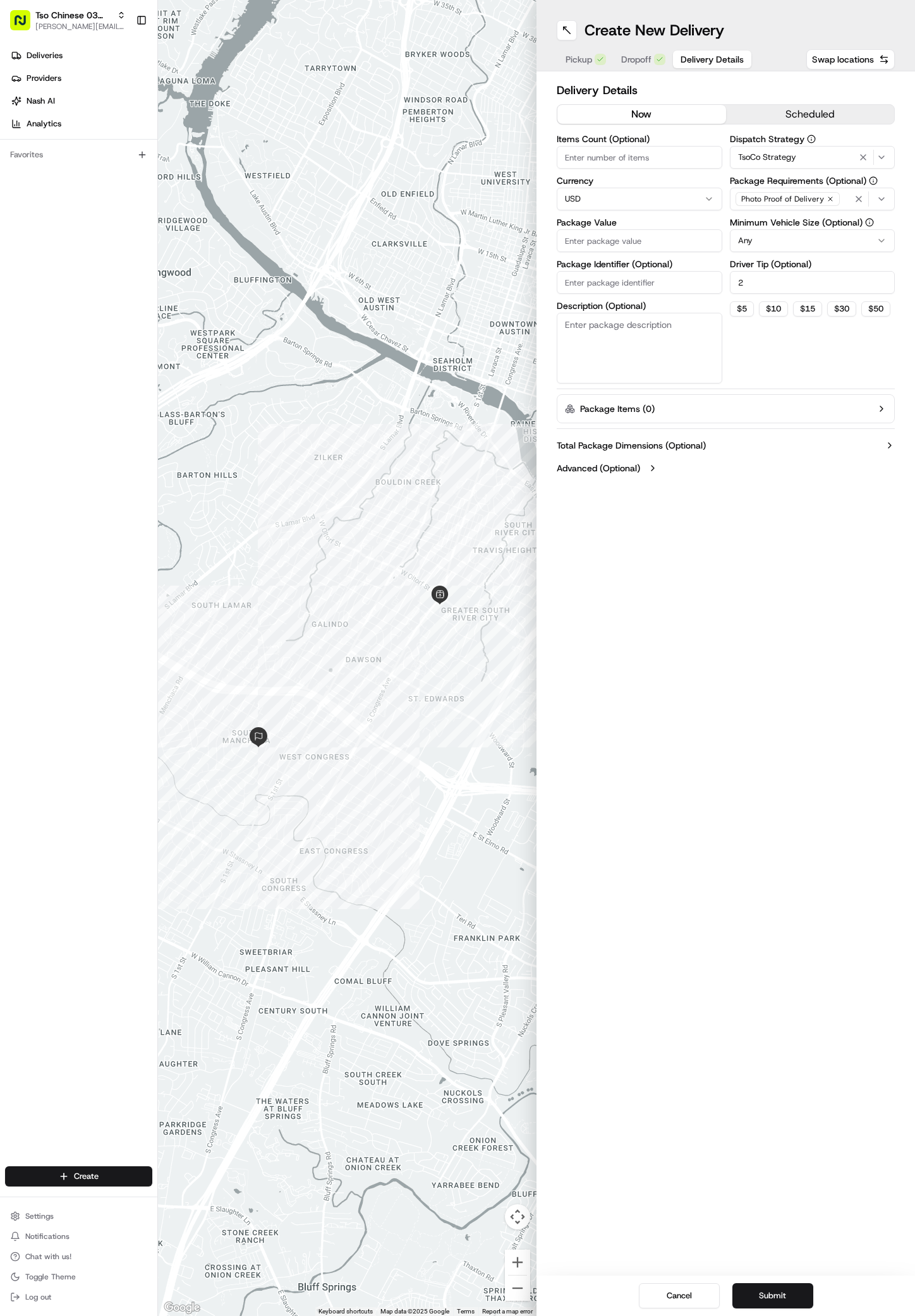
click at [643, 256] on div "Items Count (Optional) Currency USD Package Value Package Identifier (Optional)…" at bounding box center [639, 259] width 166 height 249
click at [646, 249] on input "Package Value" at bounding box center [639, 241] width 166 height 23
type input "75.83"
click at [617, 281] on input "Package Identifier (Optional)" at bounding box center [639, 282] width 166 height 23
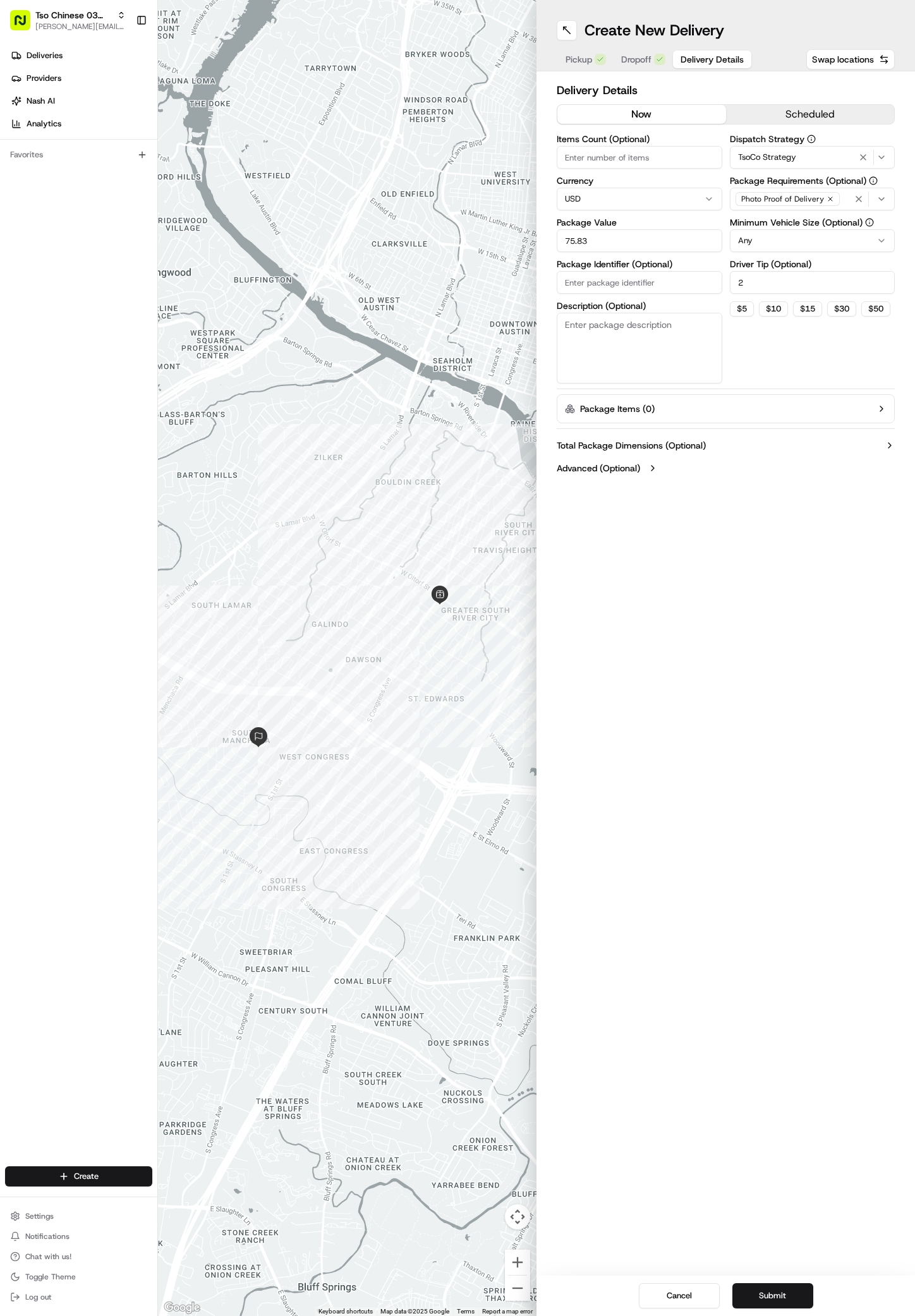
paste input "LHAMKQU"
type input "LHAMKQU"
click at [772, 1296] on button "Submit" at bounding box center [773, 1296] width 81 height 25
click at [772, 1296] on div "Cancel Submit" at bounding box center [725, 1295] width 379 height 40
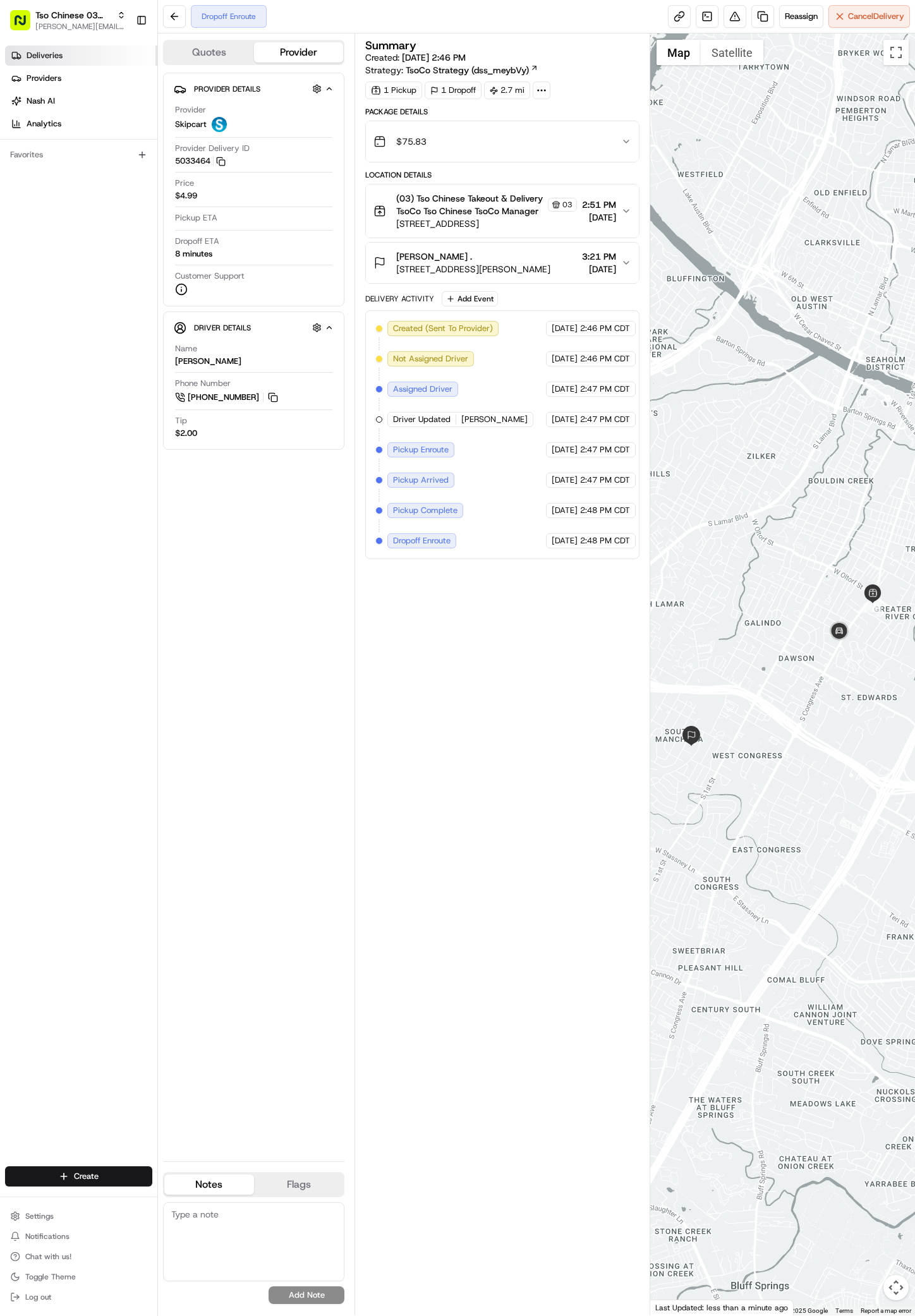
click at [35, 58] on span "Deliveries" at bounding box center [45, 55] width 36 height 11
